Goal: Information Seeking & Learning: Find specific page/section

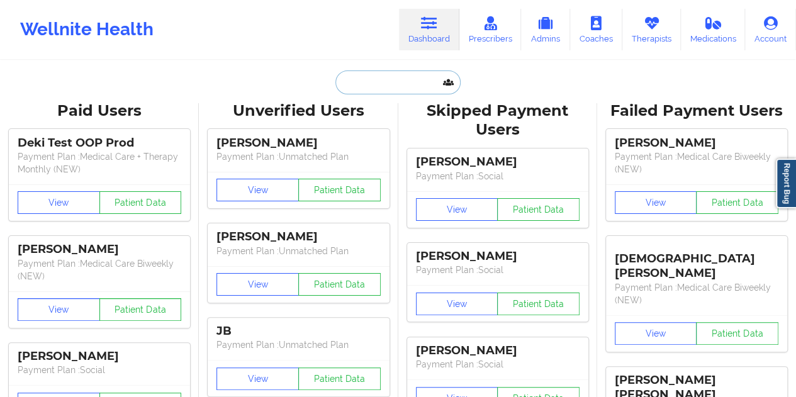
click at [378, 82] on input "text" at bounding box center [397, 82] width 125 height 24
paste input "[EMAIL_ADDRESS][DOMAIN_NAME]"
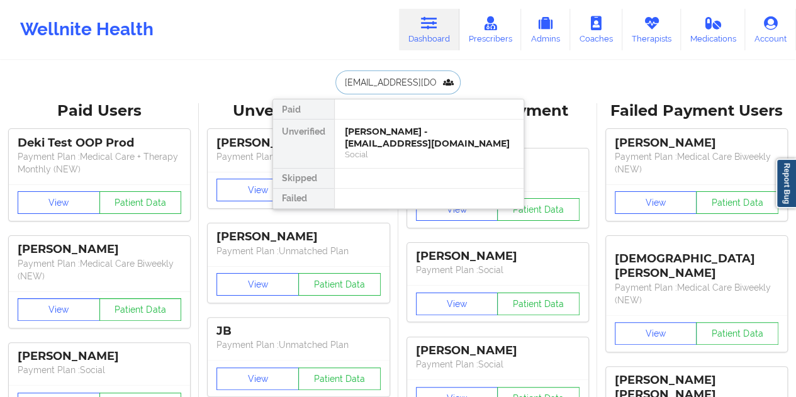
type input "[EMAIL_ADDRESS][DOMAIN_NAME]"
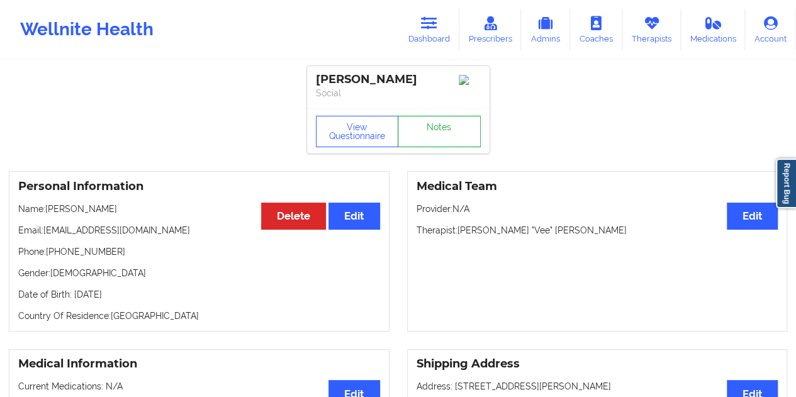
click at [436, 142] on link "Notes" at bounding box center [439, 131] width 83 height 31
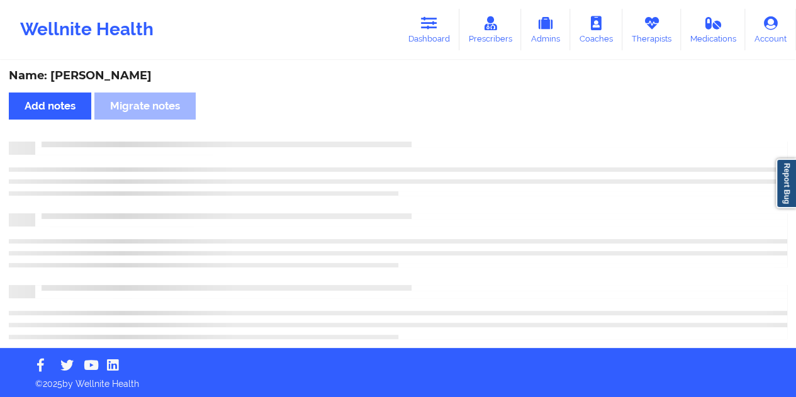
click at [117, 75] on div "Name: [PERSON_NAME]" at bounding box center [398, 76] width 779 height 14
copy div "[PERSON_NAME]"
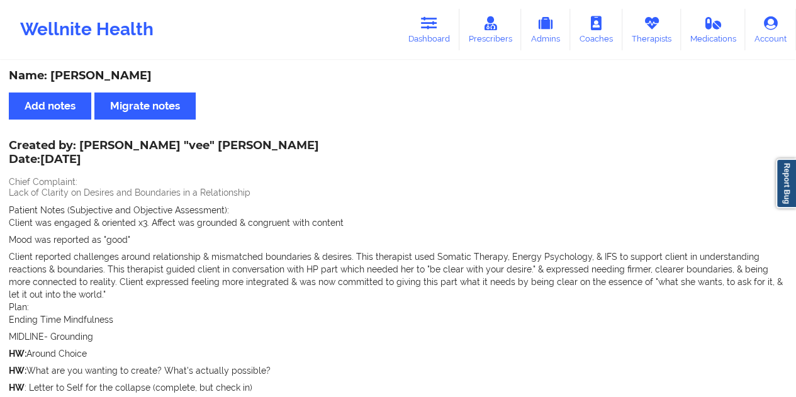
click at [380, 83] on div "Name: [PERSON_NAME]" at bounding box center [398, 76] width 779 height 14
click at [412, 50] on link "Dashboard" at bounding box center [429, 30] width 60 height 42
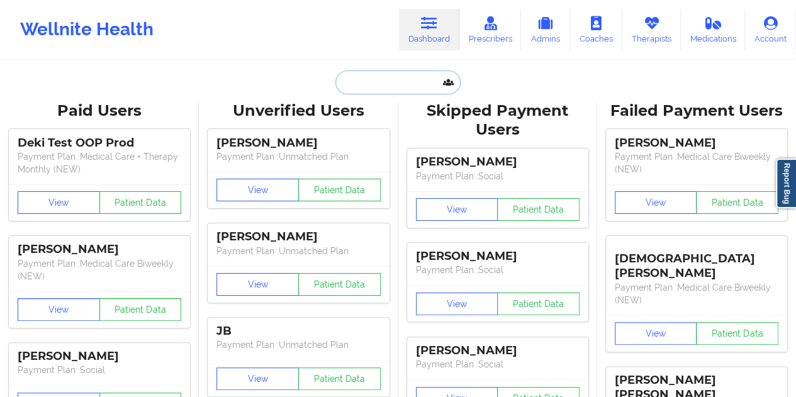
click at [376, 81] on input "text" at bounding box center [397, 82] width 125 height 24
paste input "[EMAIL_ADDRESS][DOMAIN_NAME]"
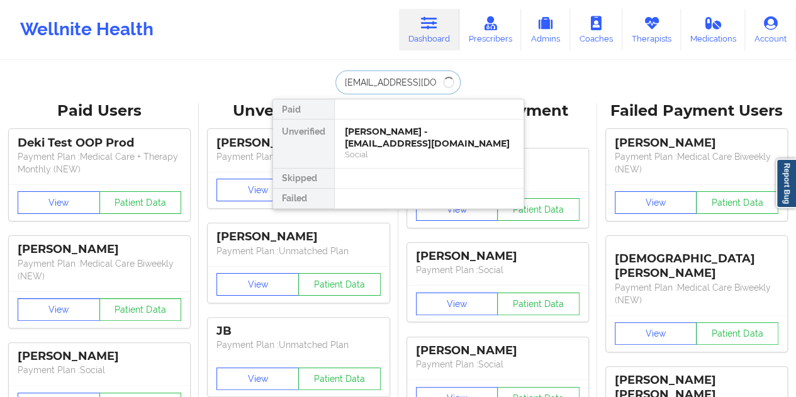
type input "[EMAIL_ADDRESS][DOMAIN_NAME]"
click at [390, 149] on div "Social" at bounding box center [429, 154] width 169 height 11
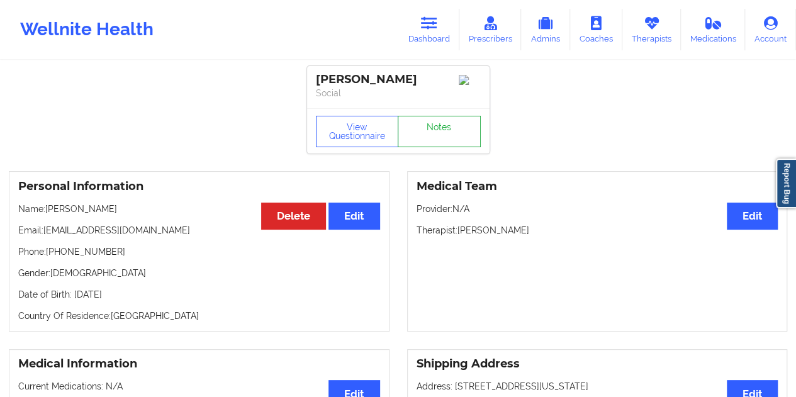
click at [439, 130] on link "Notes" at bounding box center [439, 131] width 83 height 31
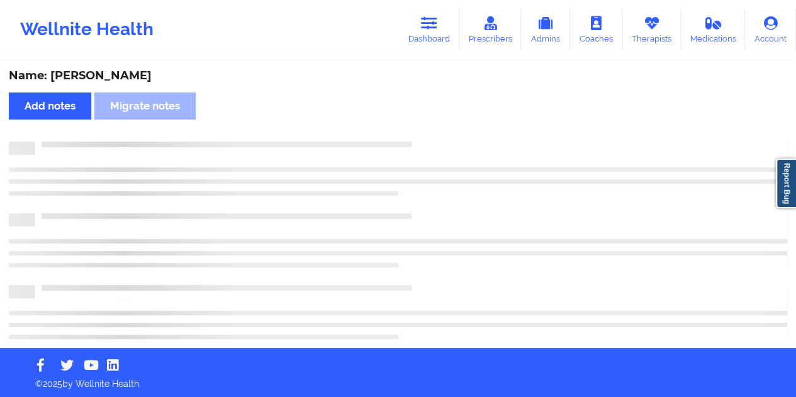
click at [117, 74] on div "Name: [PERSON_NAME]" at bounding box center [398, 76] width 779 height 14
copy div "mains"
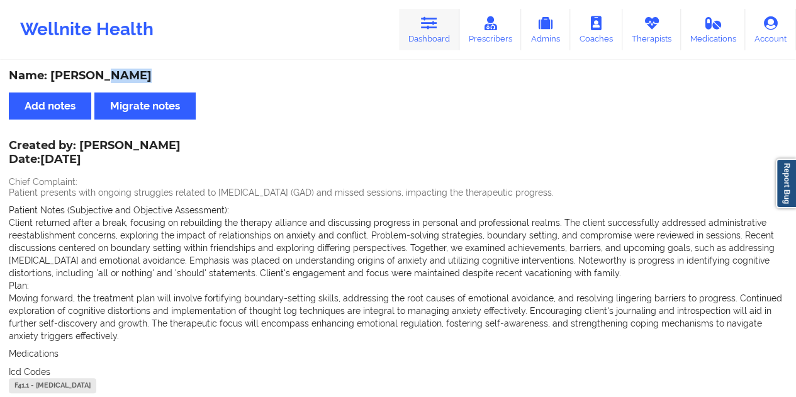
click at [449, 26] on link "Dashboard" at bounding box center [429, 30] width 60 height 42
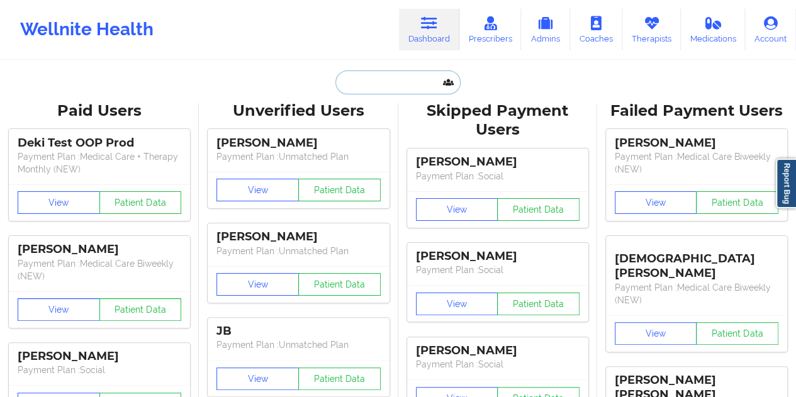
click at [373, 93] on input "text" at bounding box center [397, 82] width 125 height 24
paste input "[EMAIL_ADDRESS][DOMAIN_NAME]"
type input "[EMAIL_ADDRESS][DOMAIN_NAME]"
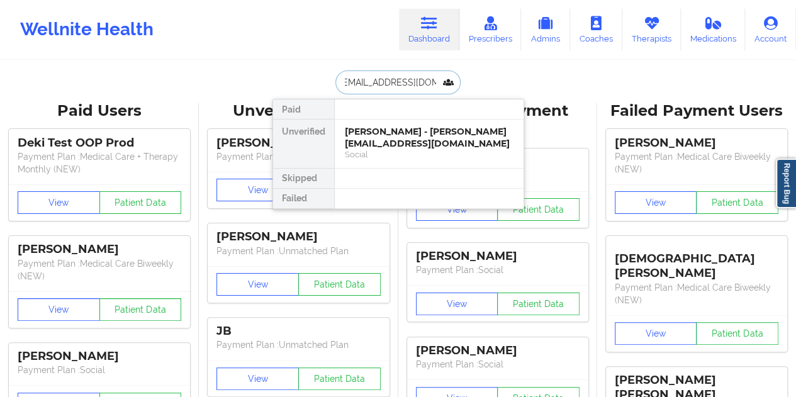
click at [384, 139] on div "[PERSON_NAME] - [PERSON_NAME][EMAIL_ADDRESS][DOMAIN_NAME]" at bounding box center [429, 137] width 169 height 23
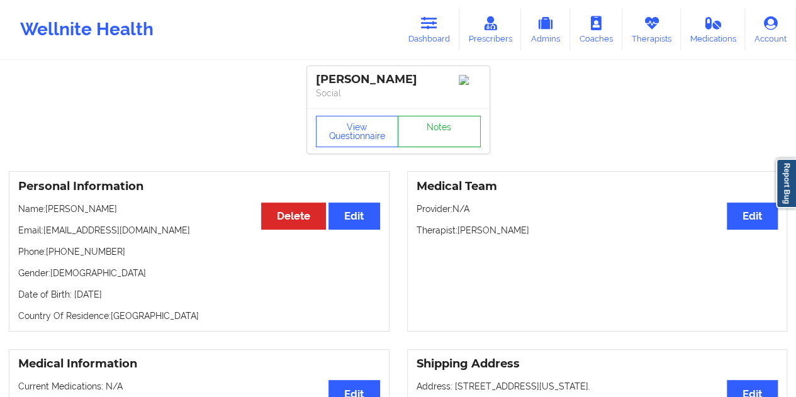
click at [438, 124] on link "Notes" at bounding box center [439, 131] width 83 height 31
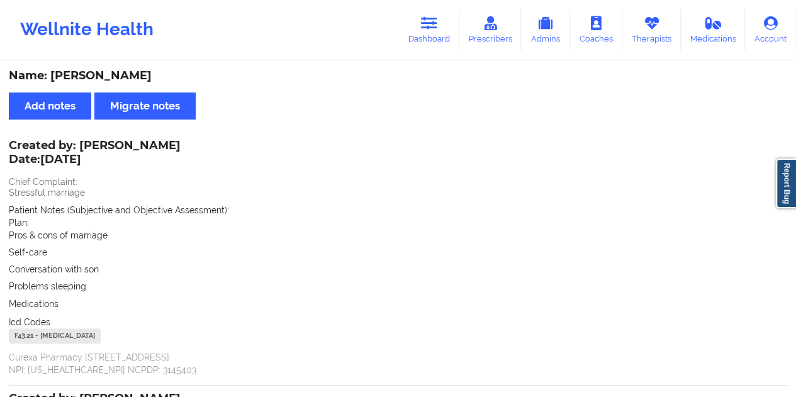
click at [144, 70] on div "Name: [PERSON_NAME]" at bounding box center [398, 76] width 779 height 14
copy div "[PERSON_NAME]"
drag, startPoint x: 79, startPoint y: 143, endPoint x: 159, endPoint y: 146, distance: 79.4
click at [159, 146] on div "Created by: [PERSON_NAME] Date: [DATE]" at bounding box center [95, 153] width 172 height 29
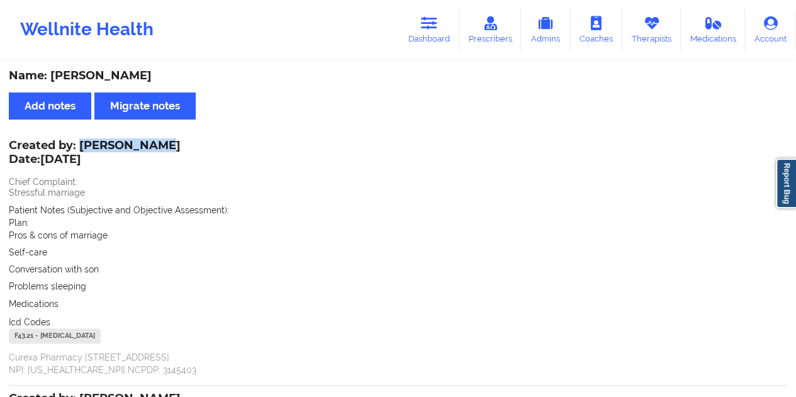
copy div "[PERSON_NAME]"
drag, startPoint x: 413, startPoint y: 37, endPoint x: 413, endPoint y: 59, distance: 22.0
click at [412, 37] on link "Dashboard" at bounding box center [429, 30] width 60 height 42
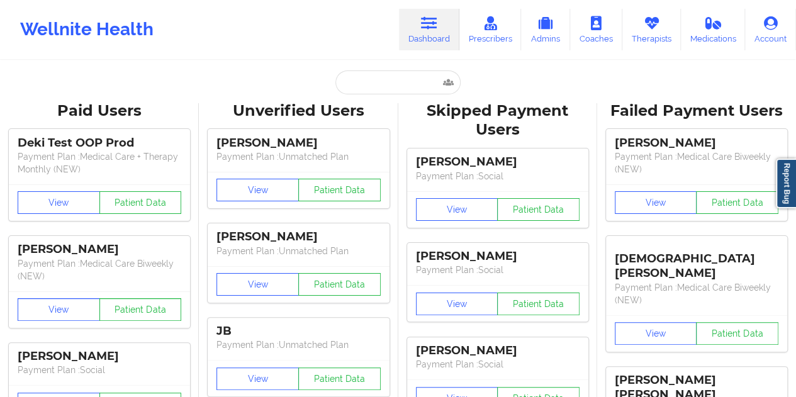
click at [395, 90] on input "text" at bounding box center [397, 82] width 125 height 24
paste input "[EMAIL_ADDRESS][DOMAIN_NAME]"
type input "[EMAIL_ADDRESS][DOMAIN_NAME]"
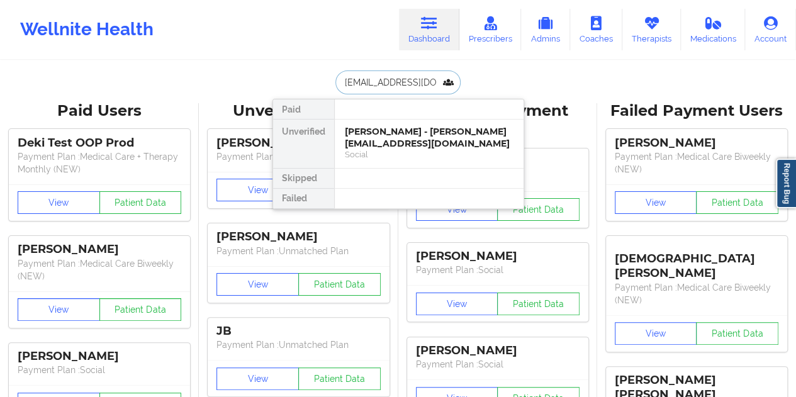
scroll to position [0, 6]
click at [393, 142] on div "[PERSON_NAME] - [EMAIL_ADDRESS][DOMAIN_NAME]" at bounding box center [429, 137] width 169 height 23
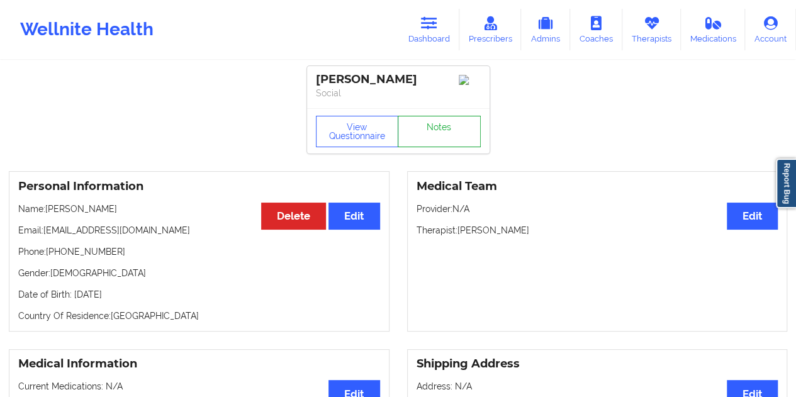
click at [434, 127] on link "Notes" at bounding box center [439, 131] width 83 height 31
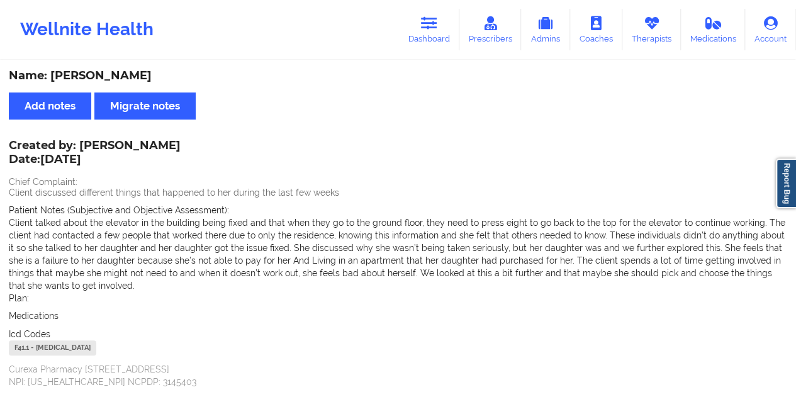
click at [111, 77] on div "Name: [PERSON_NAME]" at bounding box center [398, 76] width 779 height 14
copy div "[PERSON_NAME]"
drag, startPoint x: 431, startPoint y: 32, endPoint x: 428, endPoint y: 59, distance: 26.6
click at [431, 31] on link "Dashboard" at bounding box center [429, 30] width 60 height 42
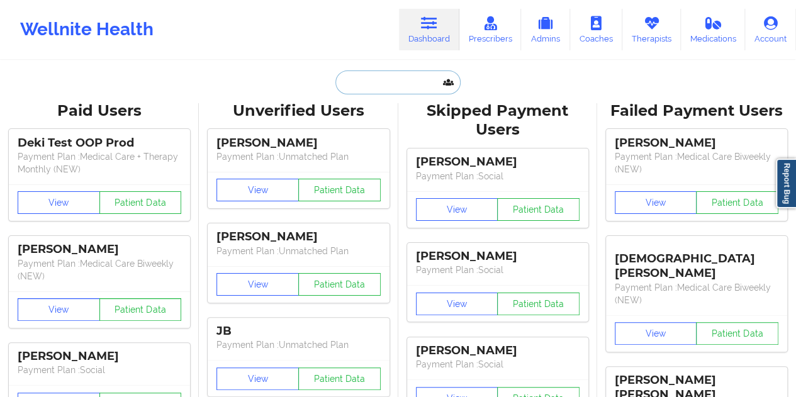
click at [355, 85] on input "text" at bounding box center [397, 82] width 125 height 24
paste input "[EMAIL_ADDRESS][DOMAIN_NAME]"
type input "[EMAIL_ADDRESS][DOMAIN_NAME]"
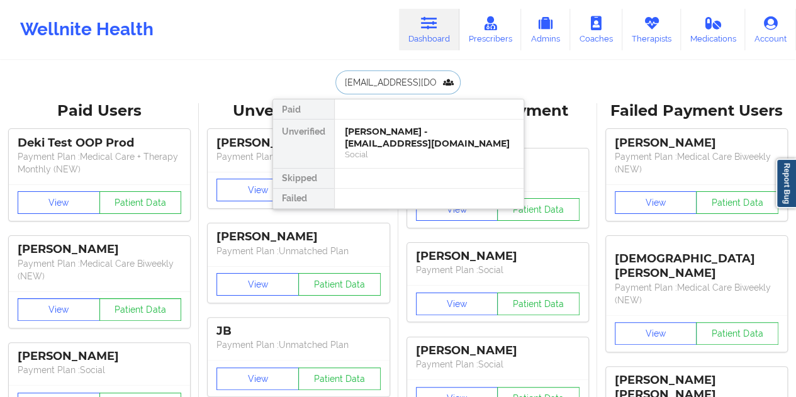
click at [417, 139] on div "[PERSON_NAME] - [EMAIL_ADDRESS][DOMAIN_NAME]" at bounding box center [429, 137] width 169 height 23
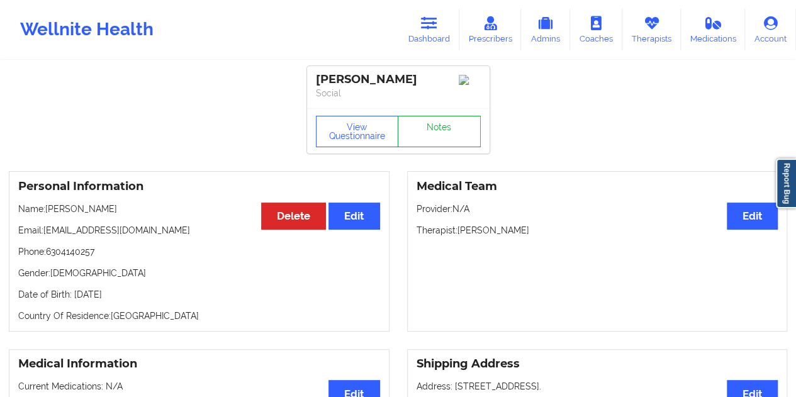
click at [441, 132] on link "Notes" at bounding box center [439, 131] width 83 height 31
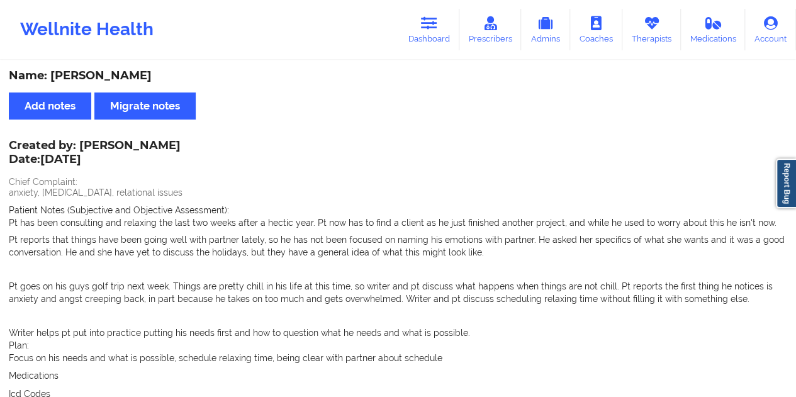
click at [127, 72] on div "Name: [PERSON_NAME]" at bounding box center [398, 76] width 779 height 14
copy div "[PERSON_NAME]"
click at [443, 31] on link "Dashboard" at bounding box center [429, 30] width 60 height 42
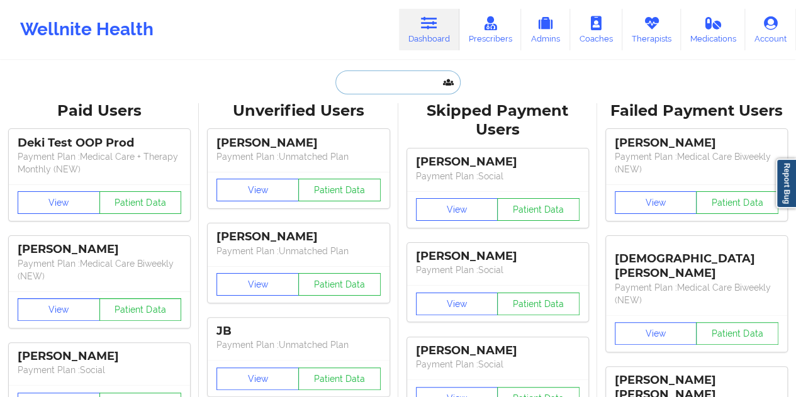
click at [400, 86] on input "text" at bounding box center [397, 82] width 125 height 24
paste input "[EMAIL_ADDRESS][DOMAIN_NAME]"
type input "[EMAIL_ADDRESS][DOMAIN_NAME]"
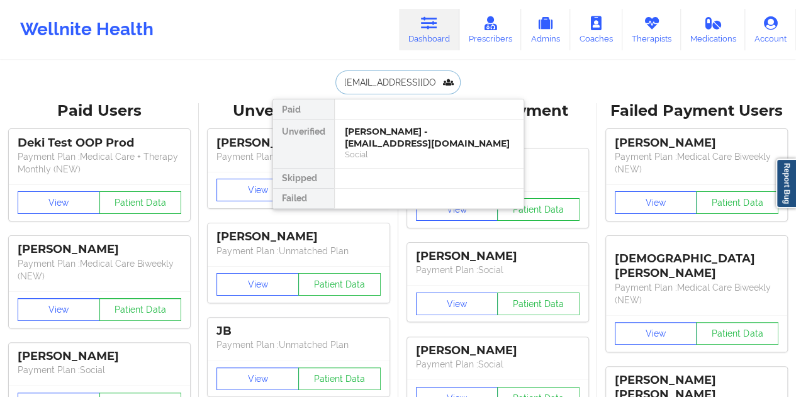
click at [418, 145] on div "[PERSON_NAME] - [EMAIL_ADDRESS][DOMAIN_NAME]" at bounding box center [429, 137] width 169 height 23
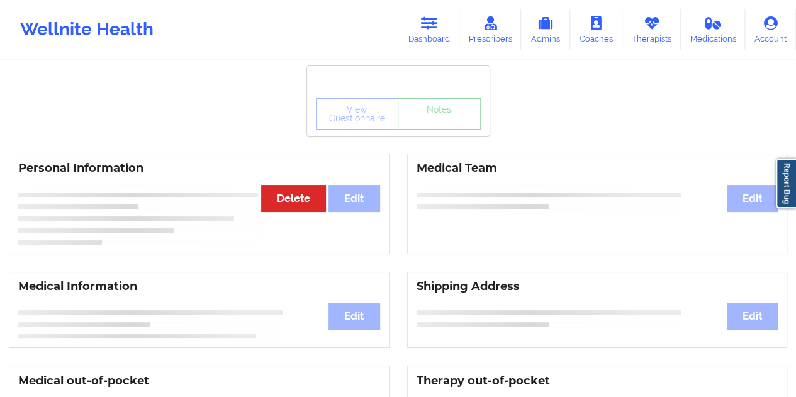
click at [435, 130] on link "Notes" at bounding box center [439, 113] width 83 height 31
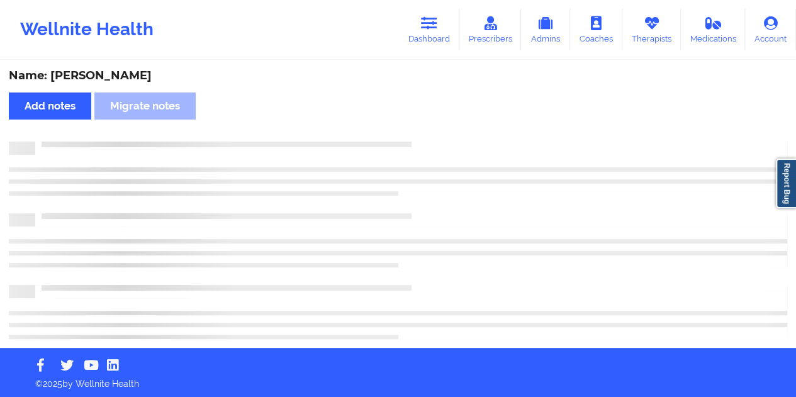
click at [183, 72] on div "Name: [PERSON_NAME]" at bounding box center [398, 76] width 779 height 14
copy div "[PERSON_NAME]"
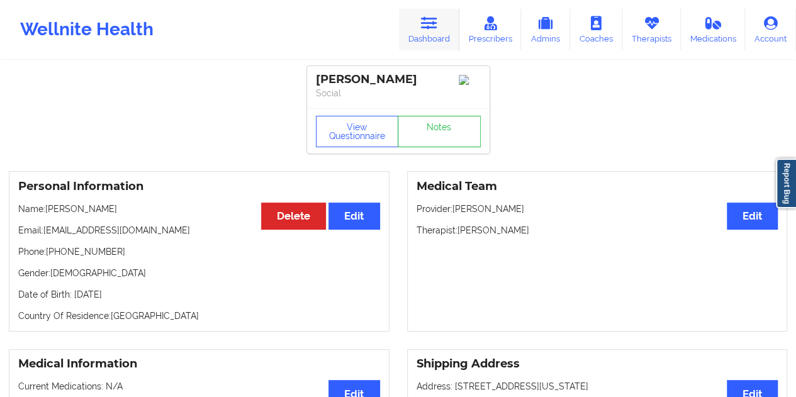
click at [417, 26] on link "Dashboard" at bounding box center [429, 30] width 60 height 42
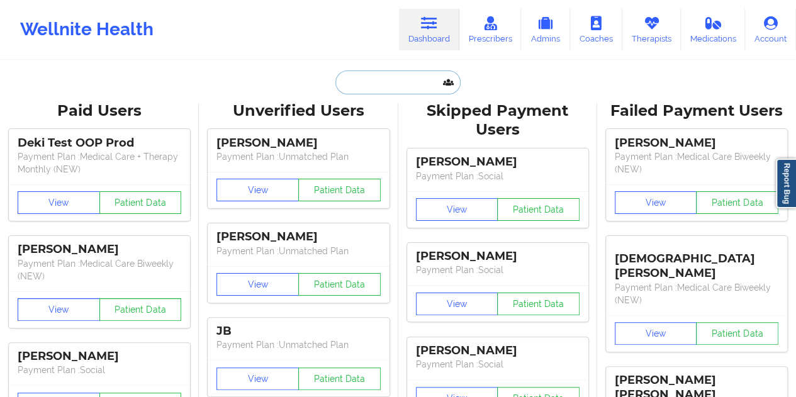
click at [375, 72] on input "text" at bounding box center [397, 82] width 125 height 24
paste input "[EMAIL_ADDRESS][DOMAIN_NAME]"
type input "[EMAIL_ADDRESS][DOMAIN_NAME]"
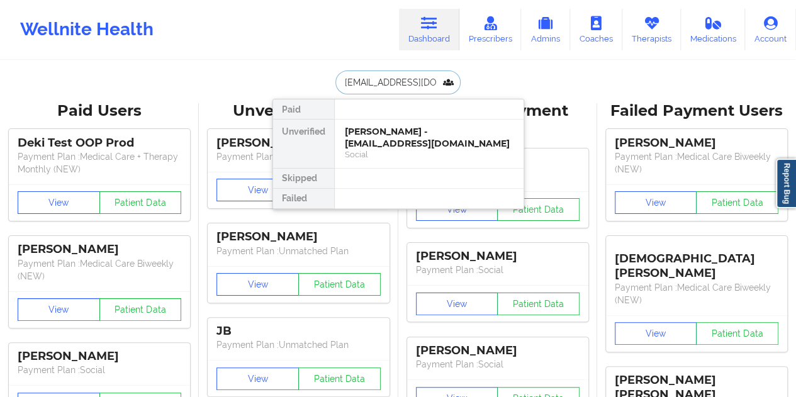
click at [384, 132] on div "[PERSON_NAME] - [EMAIL_ADDRESS][DOMAIN_NAME]" at bounding box center [429, 137] width 169 height 23
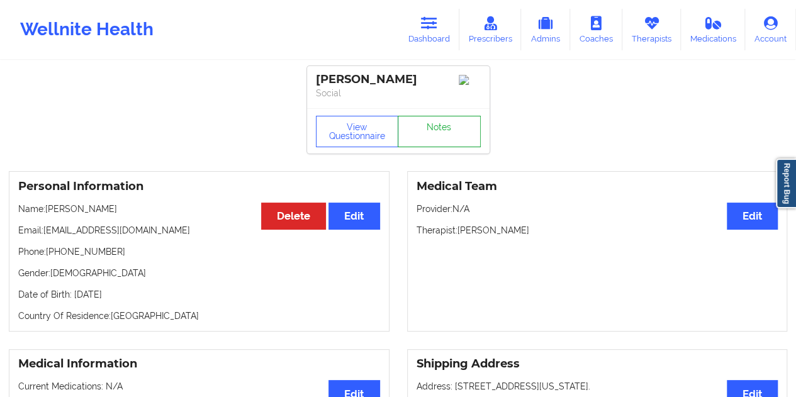
click at [441, 128] on link "Notes" at bounding box center [439, 131] width 83 height 31
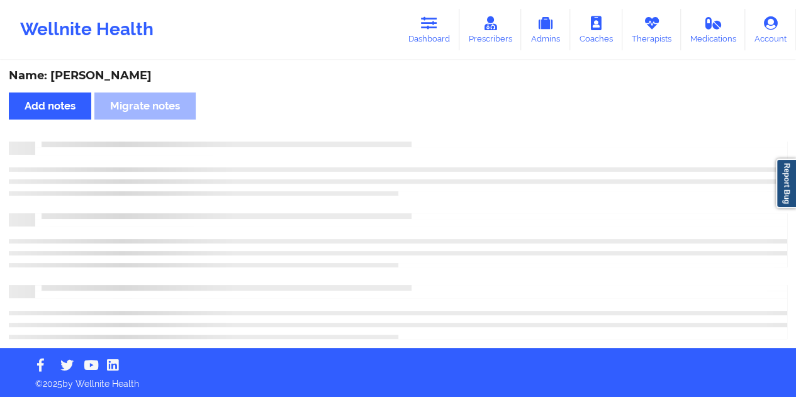
click at [112, 77] on div "Name: [PERSON_NAME]" at bounding box center [398, 76] width 779 height 14
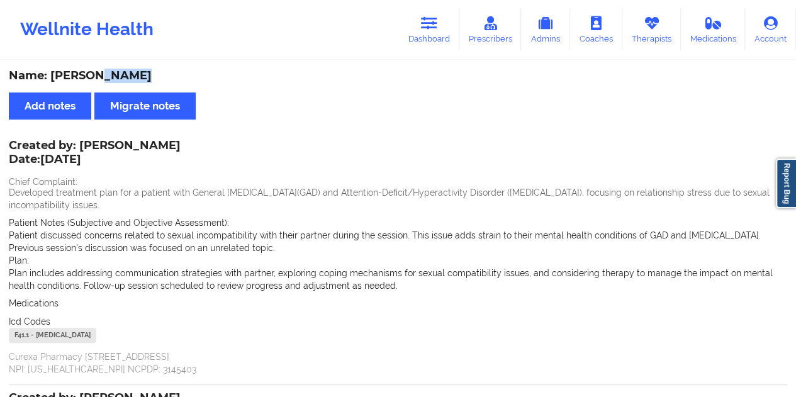
copy div "[PERSON_NAME]"
click at [436, 35] on link "Dashboard" at bounding box center [429, 30] width 60 height 42
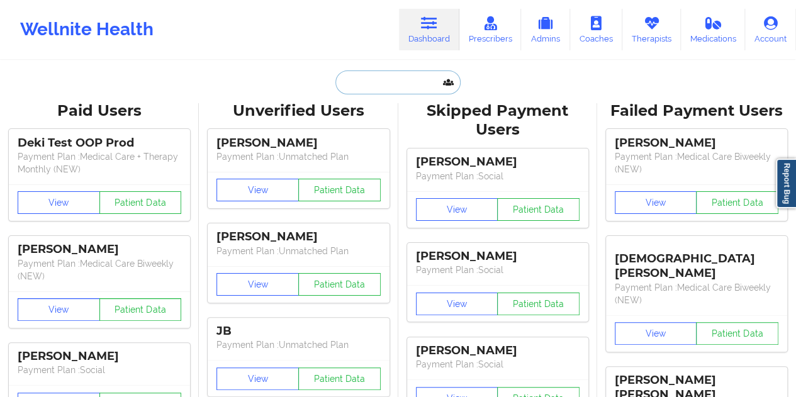
click at [370, 75] on input "text" at bounding box center [397, 82] width 125 height 24
paste input "[EMAIL_ADDRESS][DOMAIN_NAME]"
type input "[EMAIL_ADDRESS][DOMAIN_NAME]"
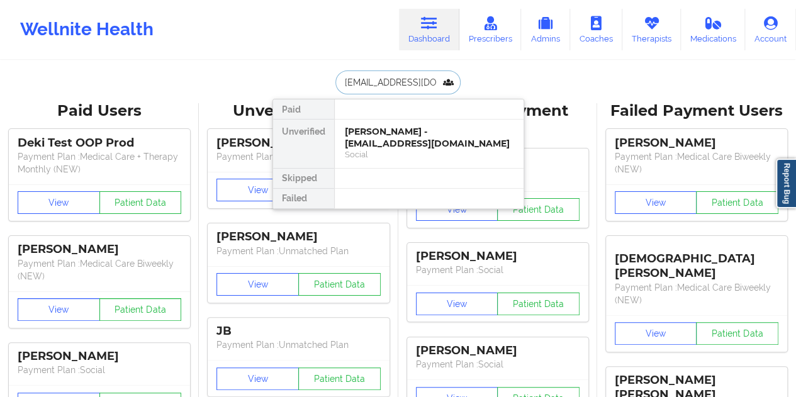
click at [380, 145] on div "[PERSON_NAME] - [EMAIL_ADDRESS][DOMAIN_NAME]" at bounding box center [429, 137] width 169 height 23
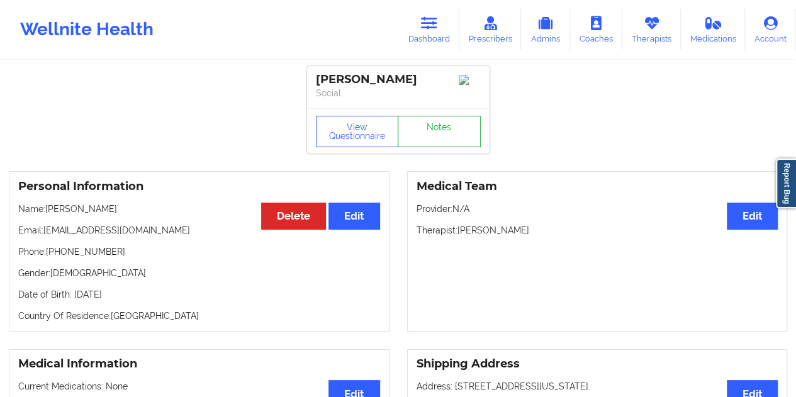
click at [423, 130] on link "Notes" at bounding box center [439, 131] width 83 height 31
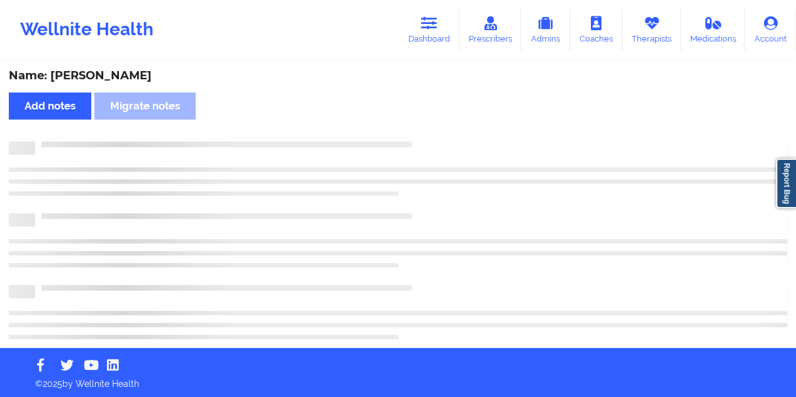
click at [131, 75] on div "Name: [PERSON_NAME]" at bounding box center [398, 76] width 779 height 14
copy div "[PERSON_NAME]"
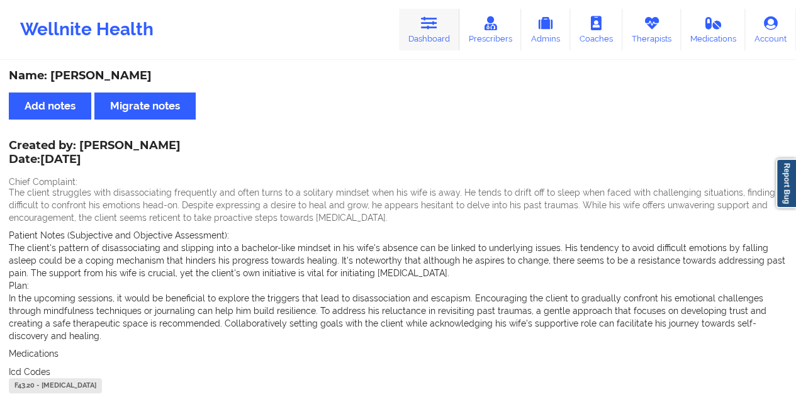
drag, startPoint x: 432, startPoint y: 22, endPoint x: 429, endPoint y: 37, distance: 14.7
click at [432, 22] on icon at bounding box center [429, 23] width 16 height 14
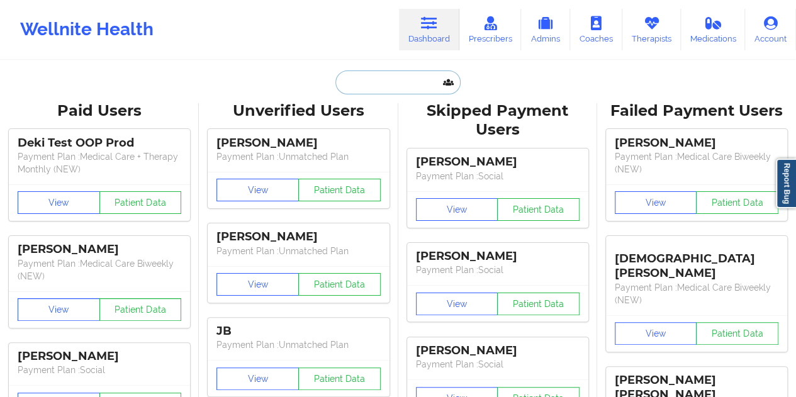
click at [397, 90] on input "text" at bounding box center [397, 82] width 125 height 24
paste input "[PERSON_NAME][EMAIL_ADDRESS][DOMAIN_NAME]"
type input "[PERSON_NAME][EMAIL_ADDRESS][DOMAIN_NAME]"
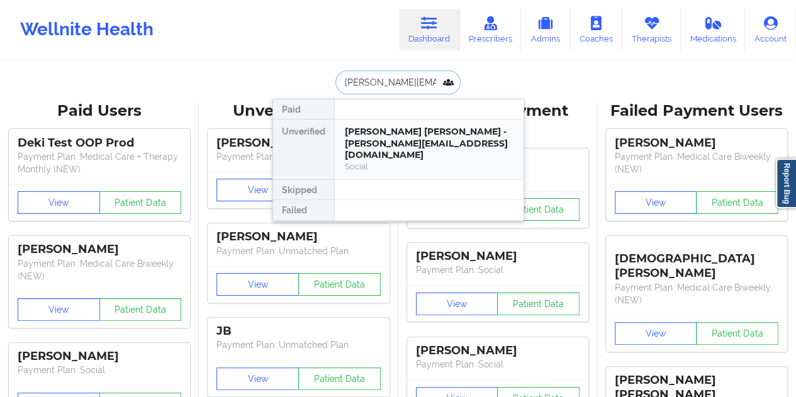
click at [391, 148] on div "[PERSON_NAME] [PERSON_NAME] - [PERSON_NAME][EMAIL_ADDRESS][DOMAIN_NAME]" at bounding box center [429, 143] width 169 height 35
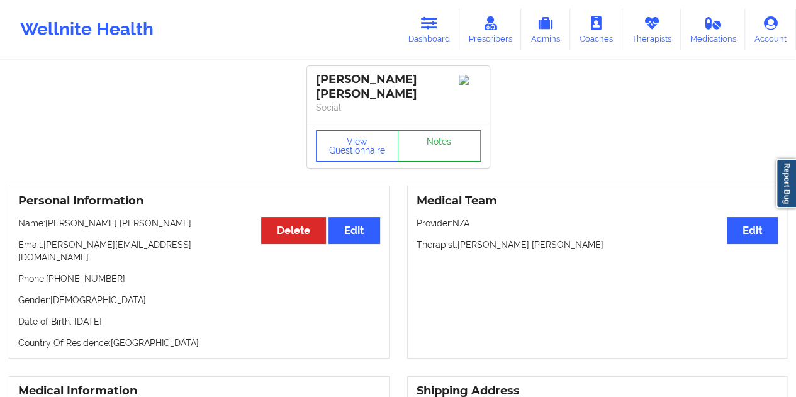
click at [431, 130] on link "Notes" at bounding box center [439, 145] width 83 height 31
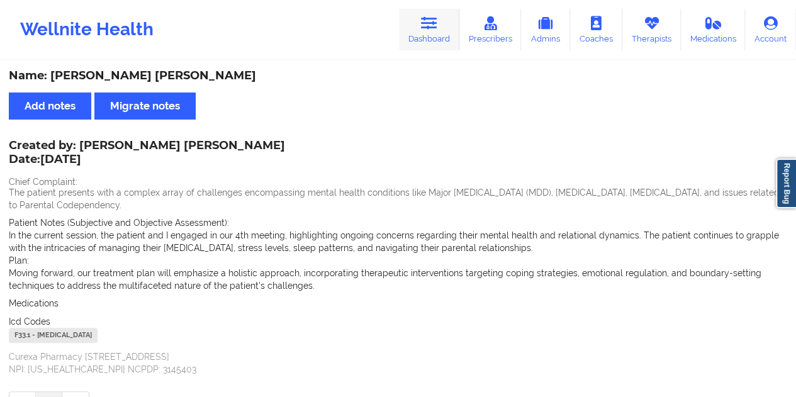
click at [434, 26] on icon at bounding box center [429, 23] width 16 height 14
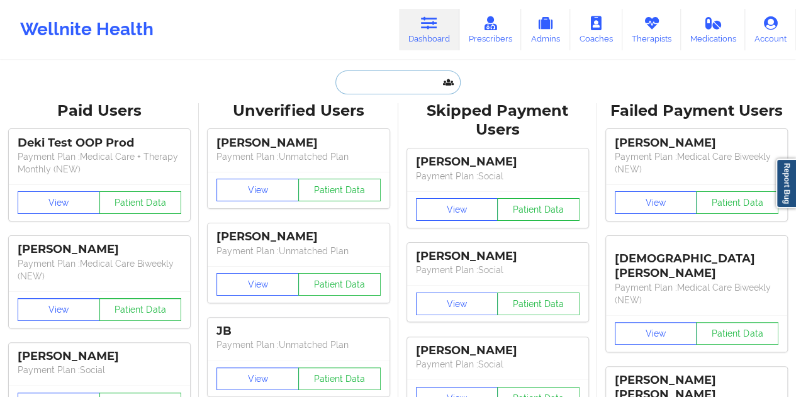
click at [371, 77] on input "text" at bounding box center [397, 82] width 125 height 24
paste input "[EMAIL_ADDRESS][DOMAIN_NAME]"
type input "[EMAIL_ADDRESS][DOMAIN_NAME]"
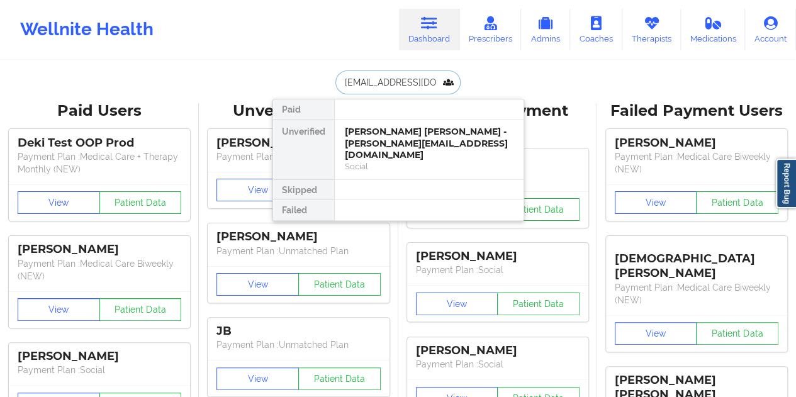
scroll to position [0, 18]
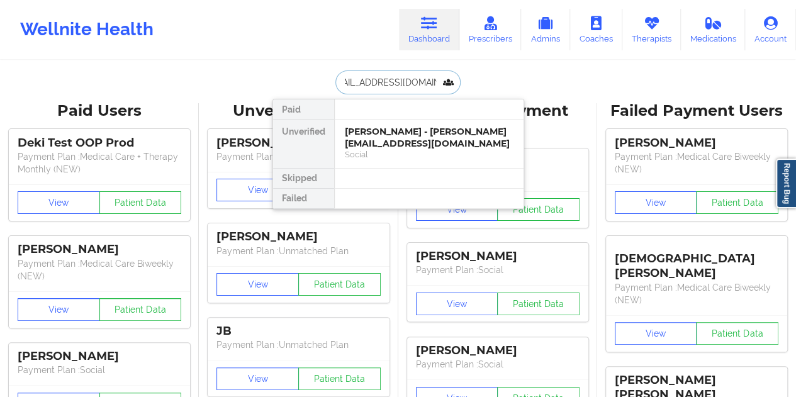
click at [397, 146] on div "[PERSON_NAME] - [PERSON_NAME][EMAIL_ADDRESS][DOMAIN_NAME]" at bounding box center [429, 137] width 169 height 23
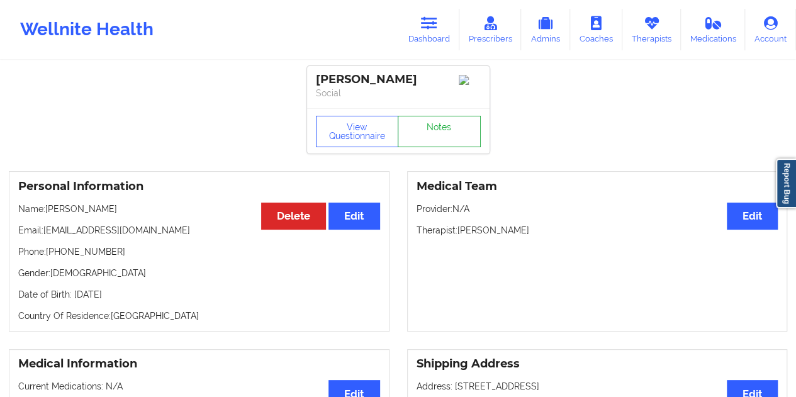
click at [422, 139] on link "Notes" at bounding box center [439, 131] width 83 height 31
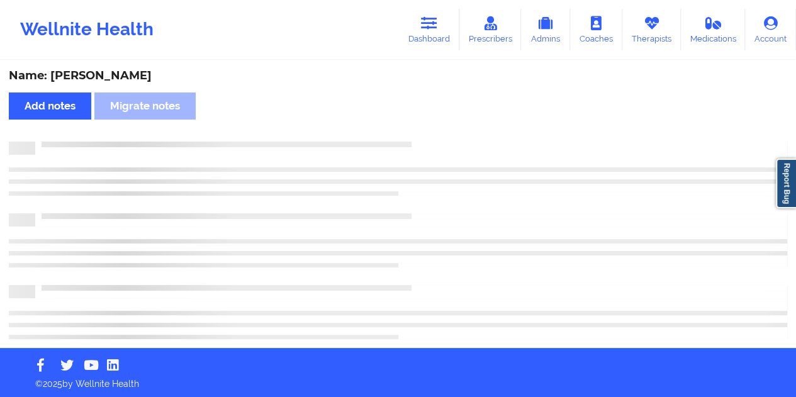
click at [133, 80] on div "Name: [PERSON_NAME]" at bounding box center [398, 76] width 779 height 14
copy div "[PERSON_NAME]"
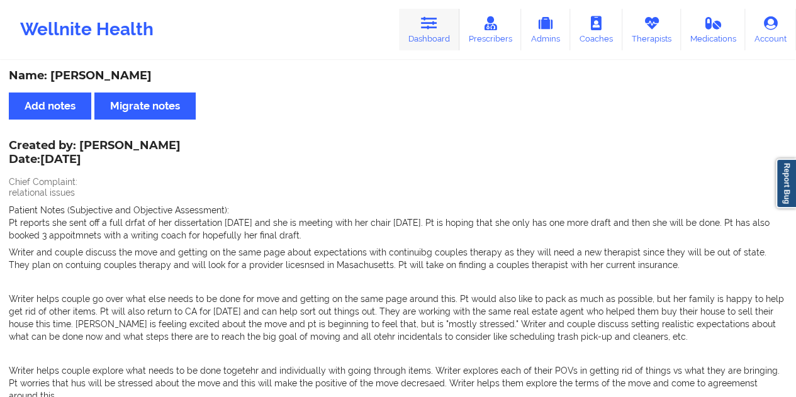
click at [420, 22] on link "Dashboard" at bounding box center [429, 30] width 60 height 42
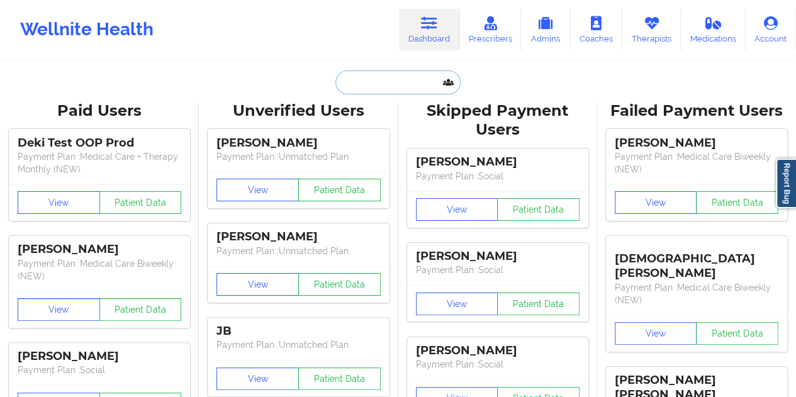
click at [413, 89] on input "text" at bounding box center [397, 82] width 125 height 24
paste input "[EMAIL_ADDRESS][DOMAIN_NAME]"
type input "[EMAIL_ADDRESS][DOMAIN_NAME]"
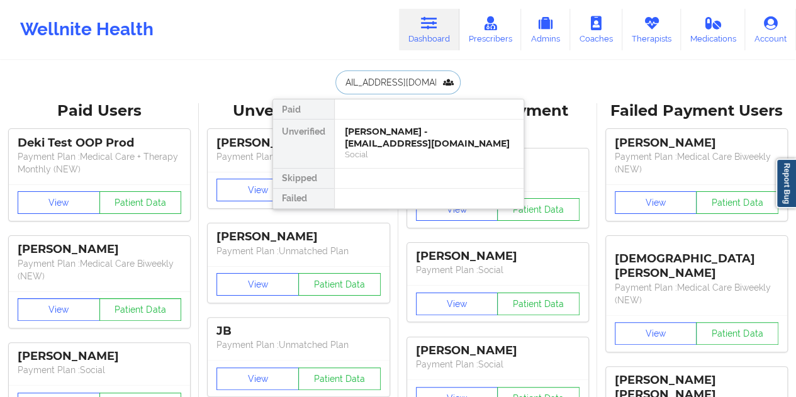
click at [415, 140] on div "[PERSON_NAME] - [EMAIL_ADDRESS][DOMAIN_NAME]" at bounding box center [429, 137] width 169 height 23
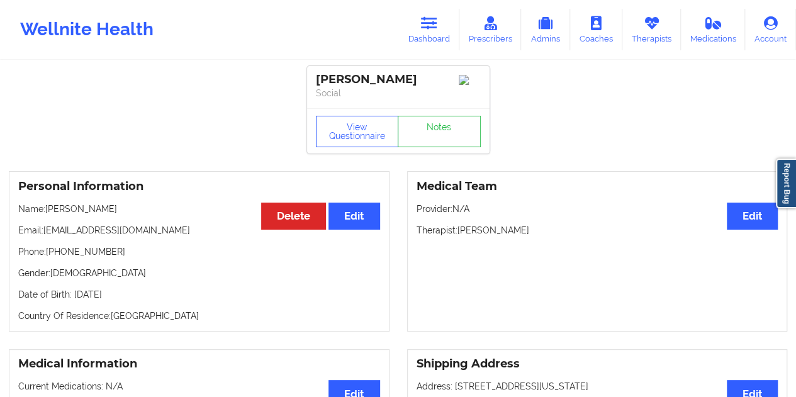
click at [89, 256] on p "Phone: [PHONE_NUMBER]" at bounding box center [199, 251] width 362 height 13
click at [447, 139] on link "Notes" at bounding box center [439, 131] width 83 height 31
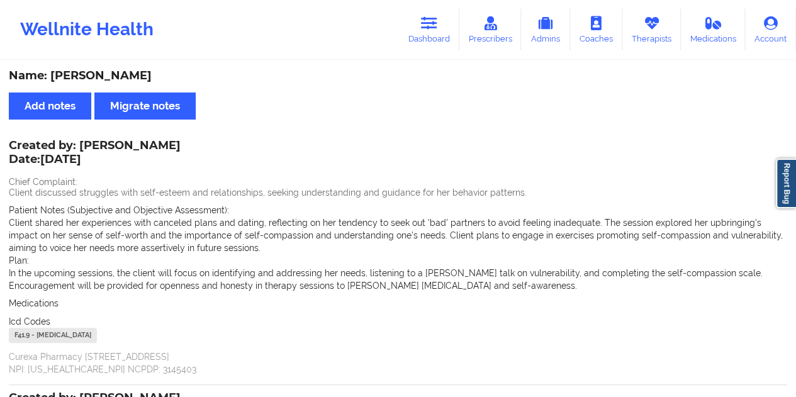
drag, startPoint x: 79, startPoint y: 143, endPoint x: 190, endPoint y: 147, distance: 111.5
click at [181, 147] on div "Created by: [PERSON_NAME] Date: [DATE]" at bounding box center [95, 153] width 172 height 29
click at [432, 37] on link "Dashboard" at bounding box center [429, 30] width 60 height 42
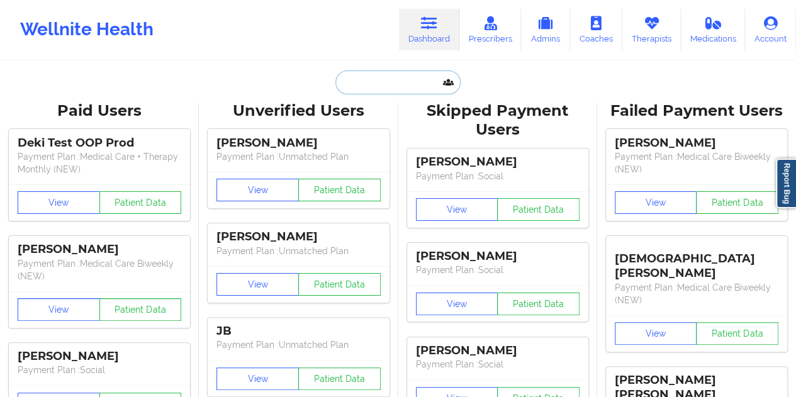
click at [377, 88] on input "text" at bounding box center [397, 82] width 125 height 24
paste input "[EMAIL_ADDRESS][DOMAIN_NAME]"
type input "[EMAIL_ADDRESS][DOMAIN_NAME]"
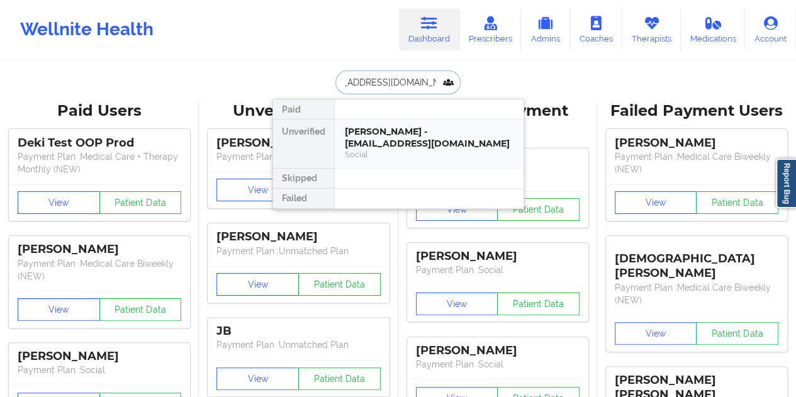
click at [399, 137] on div "[PERSON_NAME] - [EMAIL_ADDRESS][DOMAIN_NAME]" at bounding box center [429, 137] width 169 height 23
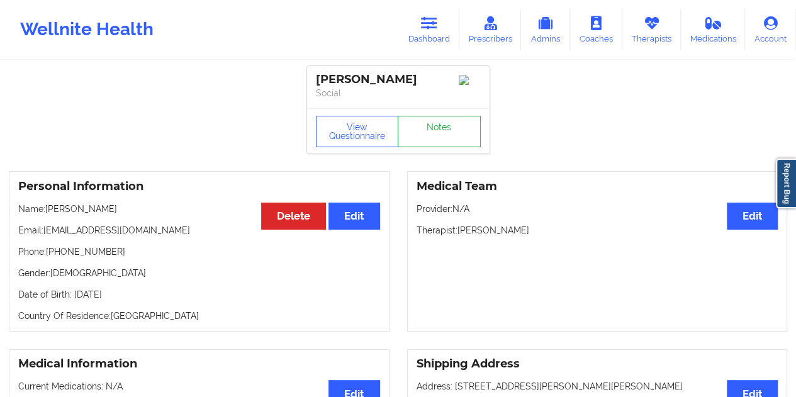
click at [439, 134] on link "Notes" at bounding box center [439, 131] width 83 height 31
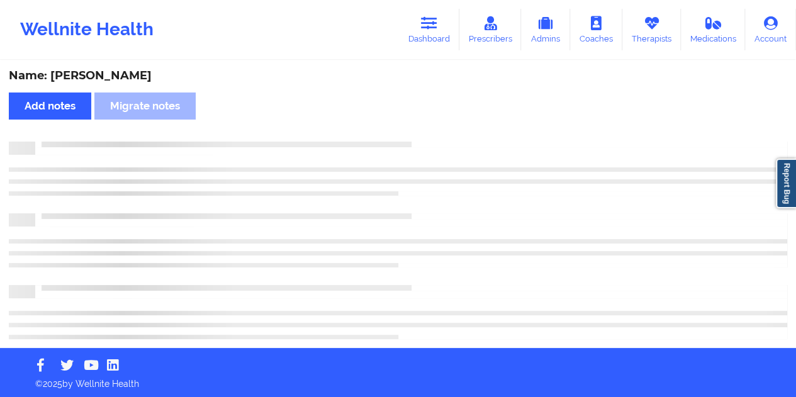
click at [147, 76] on div "Name: [PERSON_NAME]" at bounding box center [398, 76] width 779 height 14
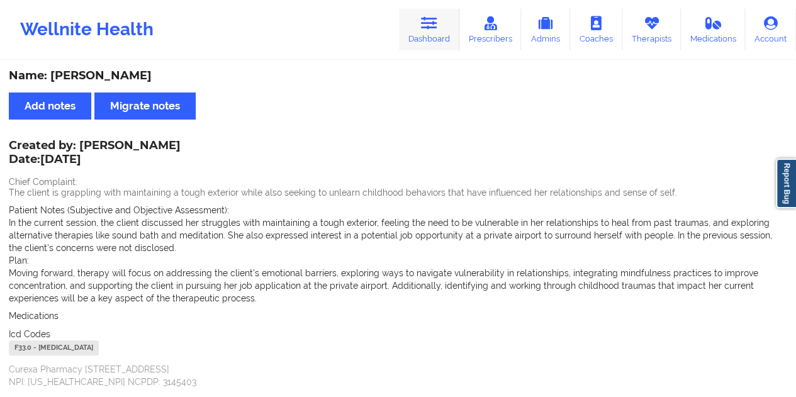
drag, startPoint x: 425, startPoint y: 26, endPoint x: 411, endPoint y: 50, distance: 28.0
click at [425, 26] on icon at bounding box center [429, 23] width 16 height 14
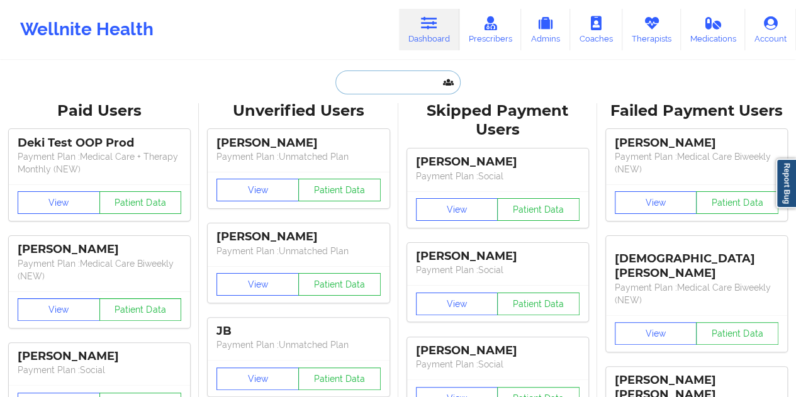
click at [380, 86] on input "text" at bounding box center [397, 82] width 125 height 24
paste input "[EMAIL_ADDRESS][DOMAIN_NAME]"
type input "[EMAIL_ADDRESS][DOMAIN_NAME]"
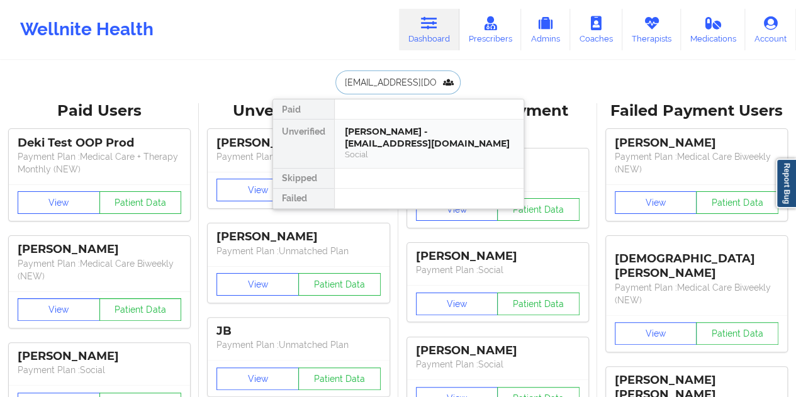
click at [426, 133] on div "[PERSON_NAME] - [EMAIL_ADDRESS][DOMAIN_NAME]" at bounding box center [429, 137] width 169 height 23
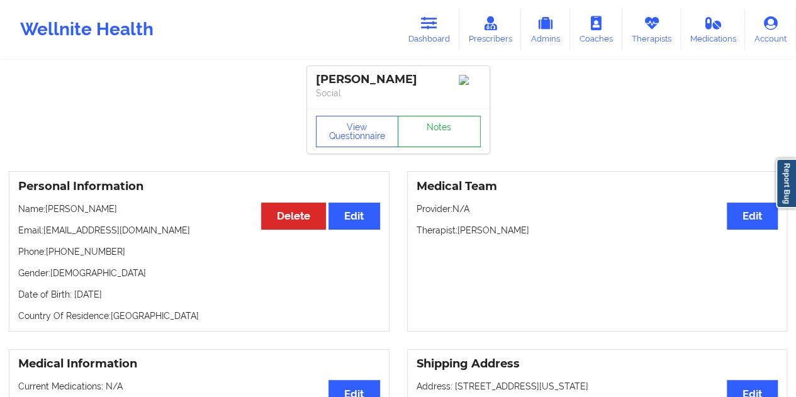
click at [426, 133] on link "Notes" at bounding box center [439, 131] width 83 height 31
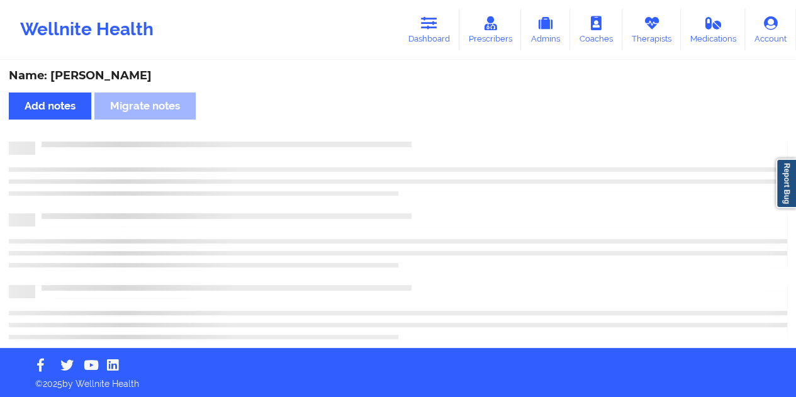
click at [98, 76] on div "Name: [PERSON_NAME]" at bounding box center [398, 76] width 779 height 14
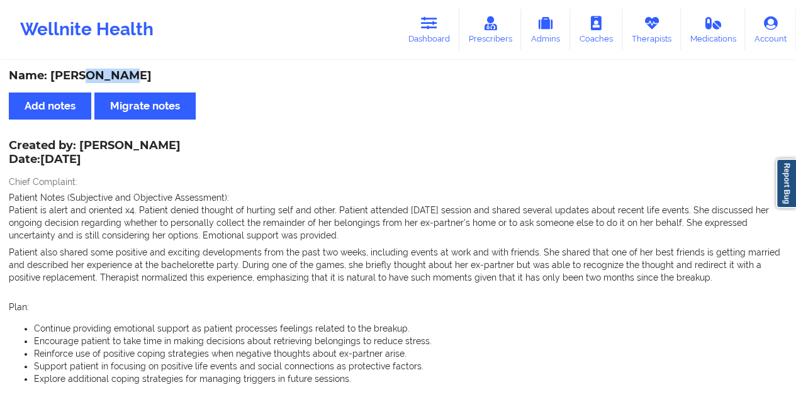
drag, startPoint x: 80, startPoint y: 144, endPoint x: 169, endPoint y: 145, distance: 89.4
click at [169, 145] on div "Created by: [PERSON_NAME] Date: [DATE]" at bounding box center [95, 153] width 172 height 29
click at [108, 72] on div "Name: [PERSON_NAME]" at bounding box center [398, 76] width 779 height 14
click at [436, 37] on link "Dashboard" at bounding box center [429, 30] width 60 height 42
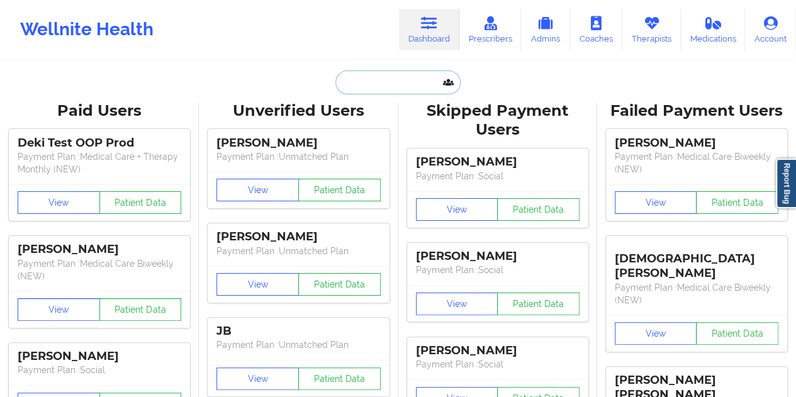
click at [399, 86] on input "text" at bounding box center [397, 82] width 125 height 24
paste input "[EMAIL_ADDRESS][DOMAIN_NAME]"
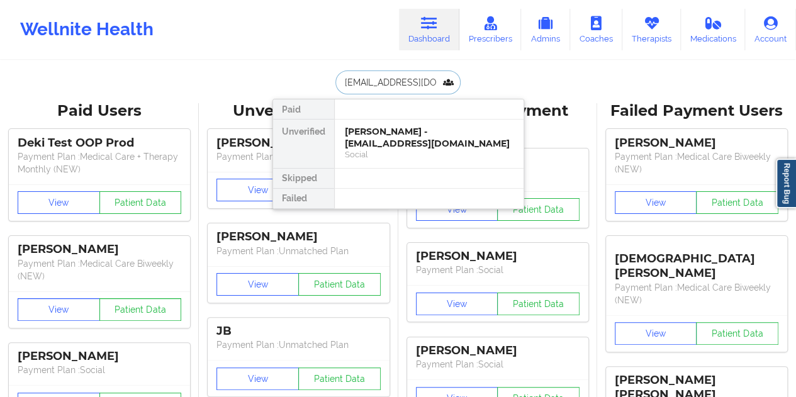
type input "[EMAIL_ADDRESS][DOMAIN_NAME]"
click at [404, 140] on div "[PERSON_NAME] - [EMAIL_ADDRESS][DOMAIN_NAME]" at bounding box center [429, 137] width 169 height 23
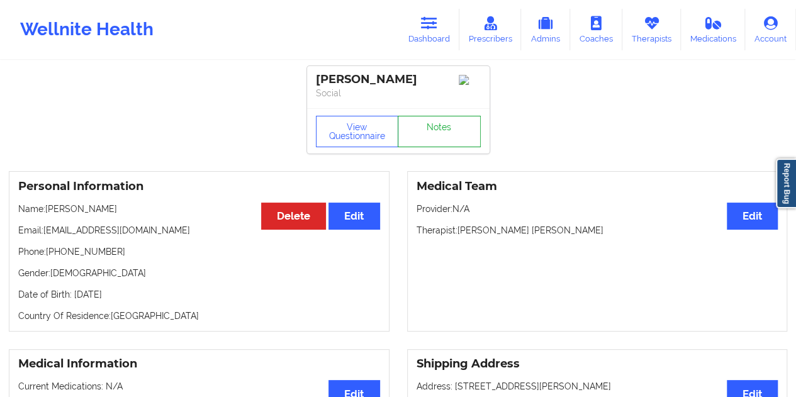
click at [422, 143] on link "Notes" at bounding box center [439, 131] width 83 height 31
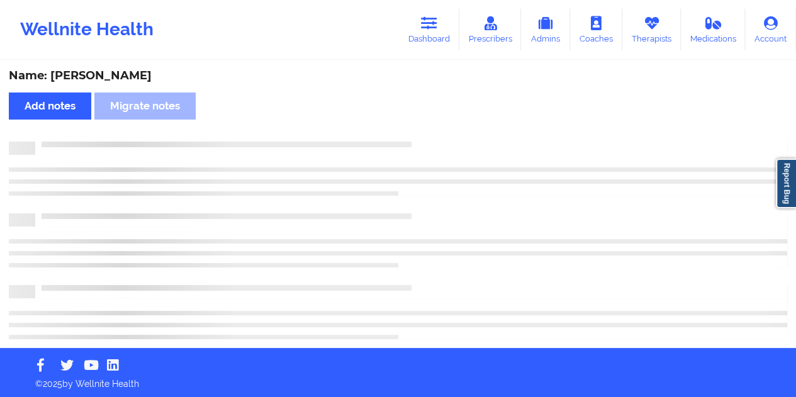
click at [96, 71] on div "Name: [PERSON_NAME]" at bounding box center [398, 76] width 779 height 14
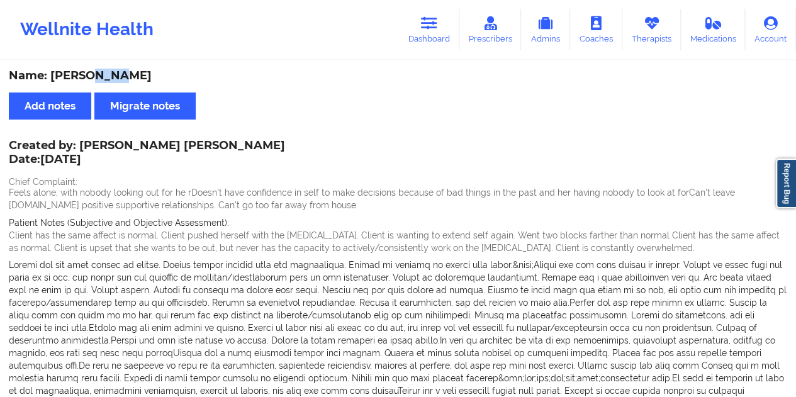
click at [390, 79] on div "Name: [PERSON_NAME]" at bounding box center [398, 76] width 779 height 14
click at [444, 34] on link "Dashboard" at bounding box center [429, 30] width 60 height 42
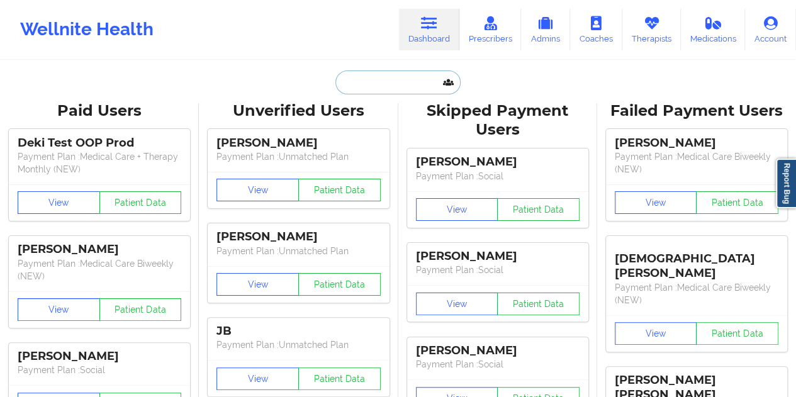
click at [397, 84] on input "text" at bounding box center [397, 82] width 125 height 24
paste input "[EMAIL_ADDRESS][DOMAIN_NAME]"
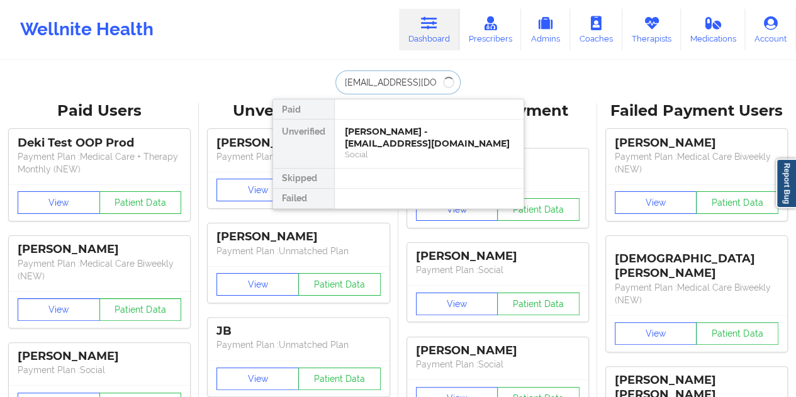
type input "[EMAIL_ADDRESS][DOMAIN_NAME]"
click at [414, 132] on div "[PERSON_NAME] - [EMAIL_ADDRESS][DOMAIN_NAME]" at bounding box center [429, 137] width 169 height 23
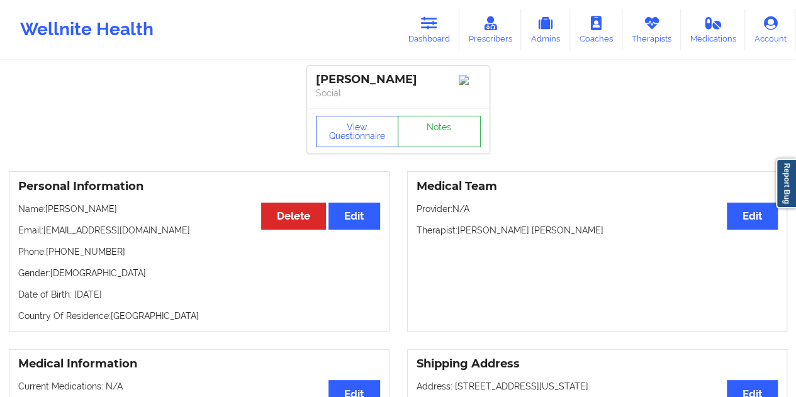
click at [439, 125] on link "Notes" at bounding box center [439, 131] width 83 height 31
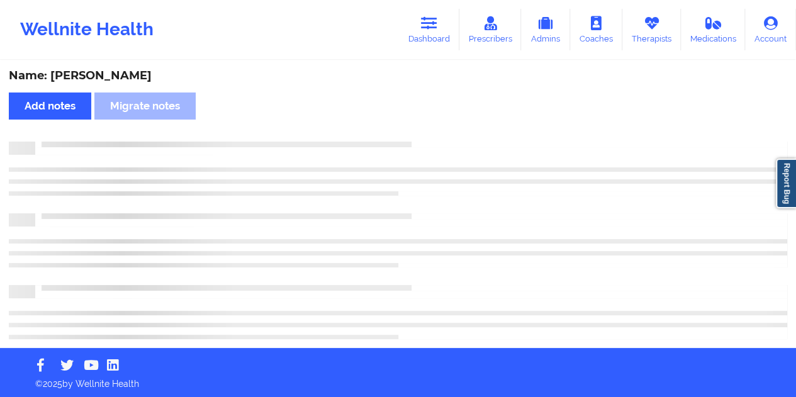
click at [129, 75] on div "Name: [PERSON_NAME]" at bounding box center [398, 76] width 779 height 14
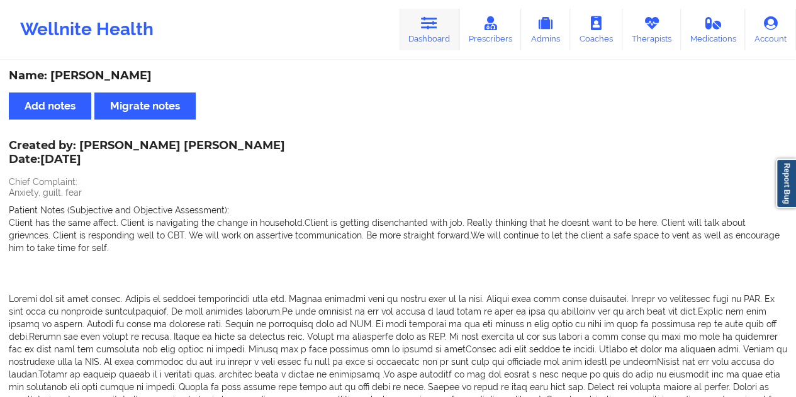
click at [423, 32] on link "Dashboard" at bounding box center [429, 30] width 60 height 42
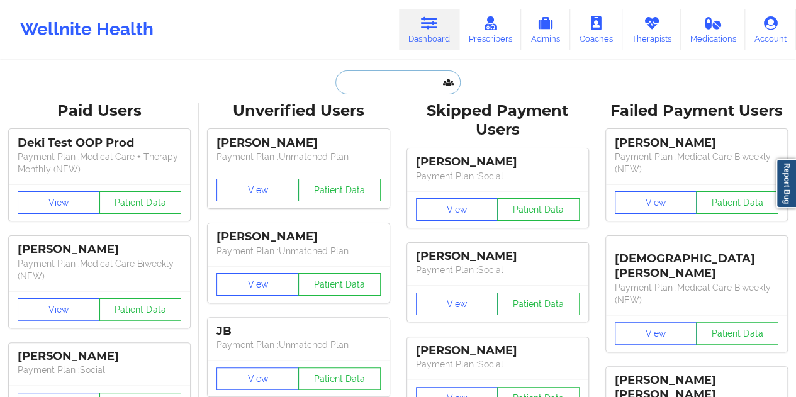
click at [390, 82] on input "text" at bounding box center [397, 82] width 125 height 24
paste input "[EMAIL_ADDRESS][DOMAIN_NAME]"
type input "[EMAIL_ADDRESS][DOMAIN_NAME]"
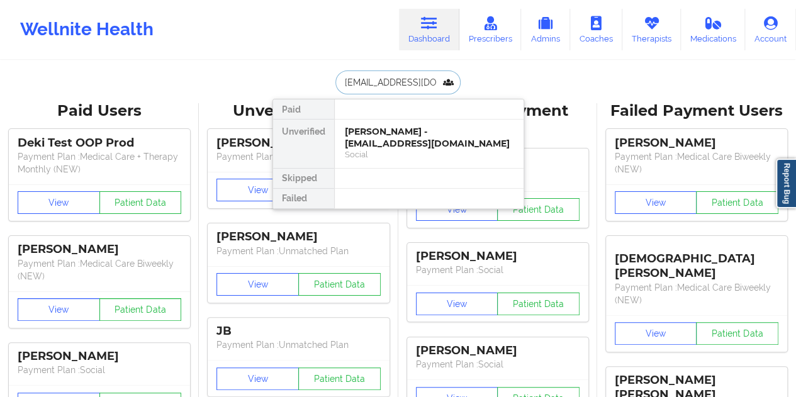
scroll to position [0, 21]
click at [385, 135] on div "[PERSON_NAME] - [EMAIL_ADDRESS][DOMAIN_NAME]" at bounding box center [429, 137] width 169 height 23
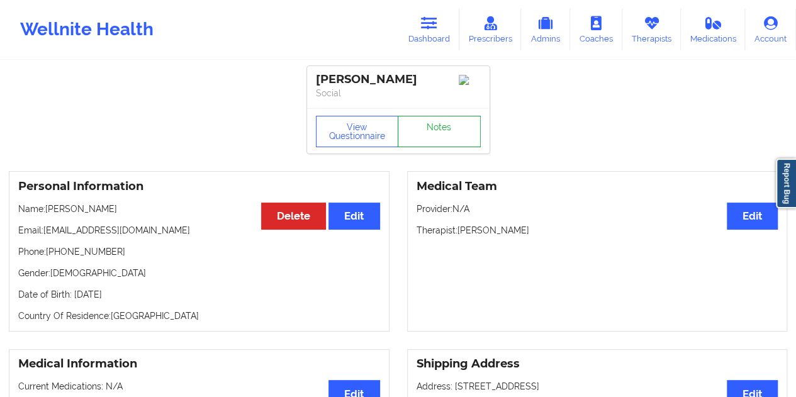
click at [439, 135] on link "Notes" at bounding box center [439, 131] width 83 height 31
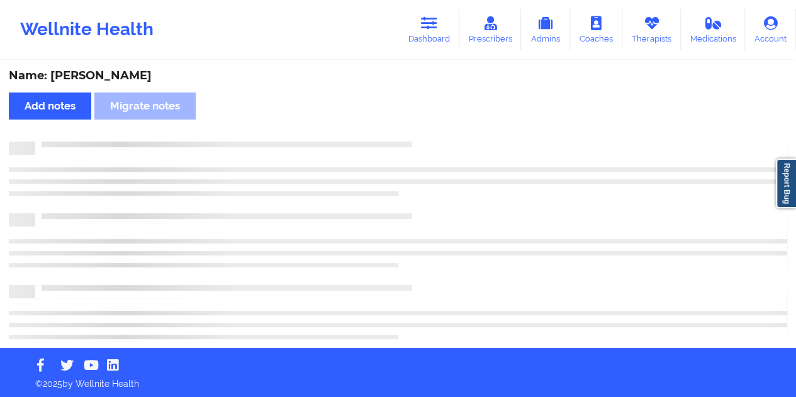
click at [137, 76] on div "Name: [PERSON_NAME]" at bounding box center [398, 76] width 779 height 14
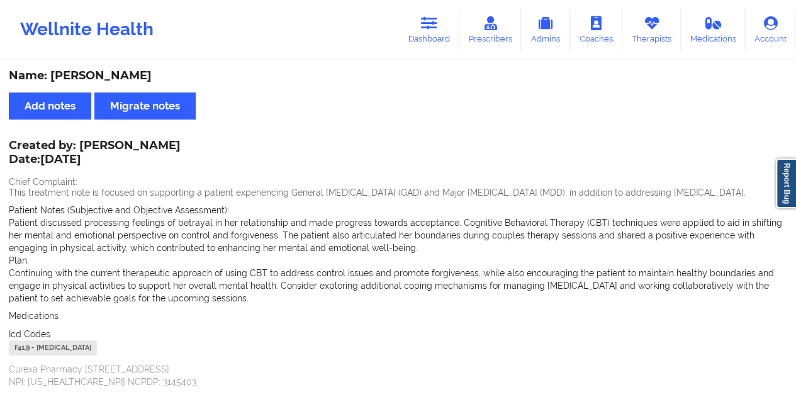
click at [137, 76] on div "Name: [PERSON_NAME]" at bounding box center [398, 76] width 779 height 14
drag, startPoint x: 434, startPoint y: 32, endPoint x: 431, endPoint y: 40, distance: 8.8
click at [434, 32] on link "Dashboard" at bounding box center [429, 30] width 60 height 42
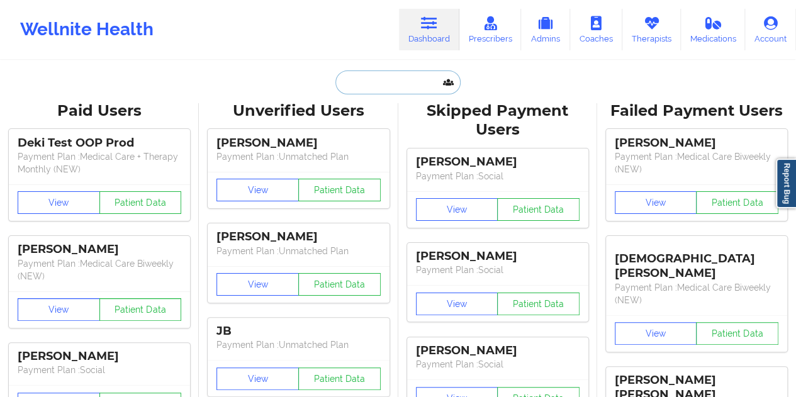
click at [375, 89] on input "text" at bounding box center [397, 82] width 125 height 24
paste input "[EMAIL_ADDRESS][DOMAIN_NAME]"
type input "[EMAIL_ADDRESS][DOMAIN_NAME]"
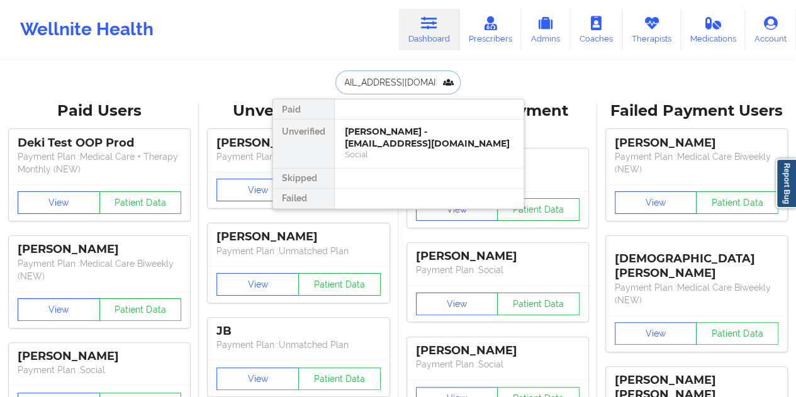
click at [385, 143] on div "[PERSON_NAME] - [EMAIL_ADDRESS][DOMAIN_NAME]" at bounding box center [429, 137] width 169 height 23
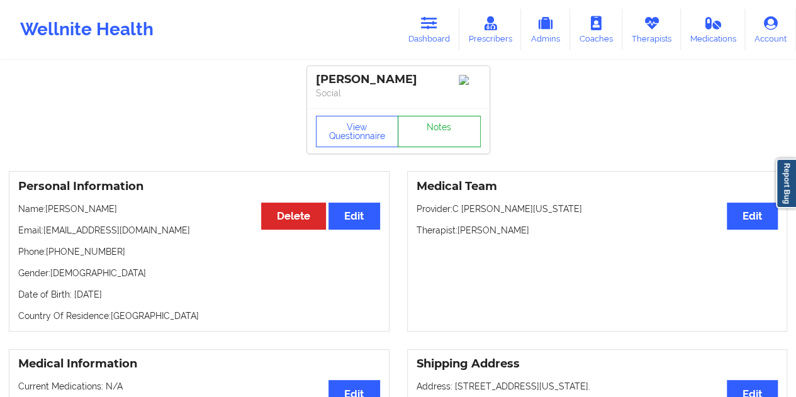
click at [461, 144] on link "Notes" at bounding box center [439, 131] width 83 height 31
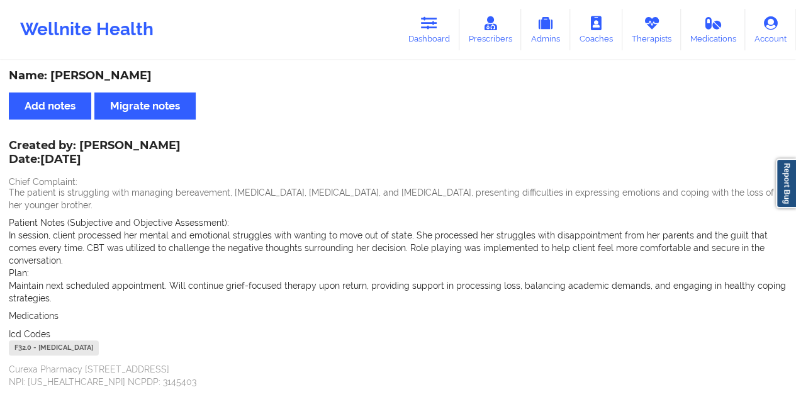
click at [123, 72] on div "Name: [PERSON_NAME]" at bounding box center [398, 76] width 779 height 14
click at [123, 71] on div "Name: [PERSON_NAME]" at bounding box center [398, 76] width 779 height 14
click at [439, 33] on link "Dashboard" at bounding box center [429, 30] width 60 height 42
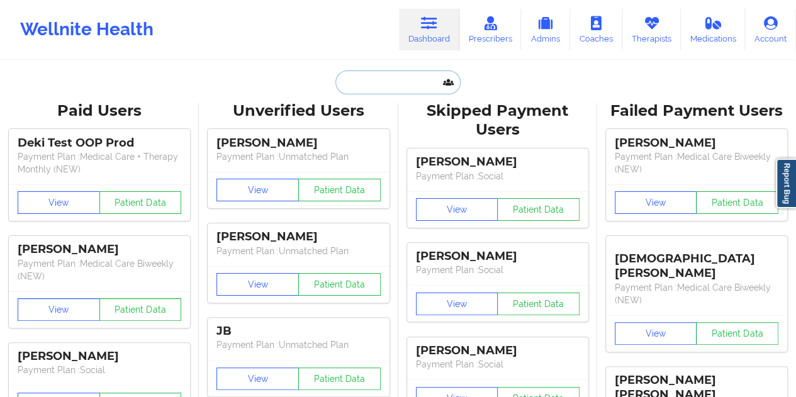
click at [402, 89] on input "text" at bounding box center [397, 82] width 125 height 24
paste input "[EMAIL_ADDRESS][DOMAIN_NAME]"
type input "[EMAIL_ADDRESS][DOMAIN_NAME]"
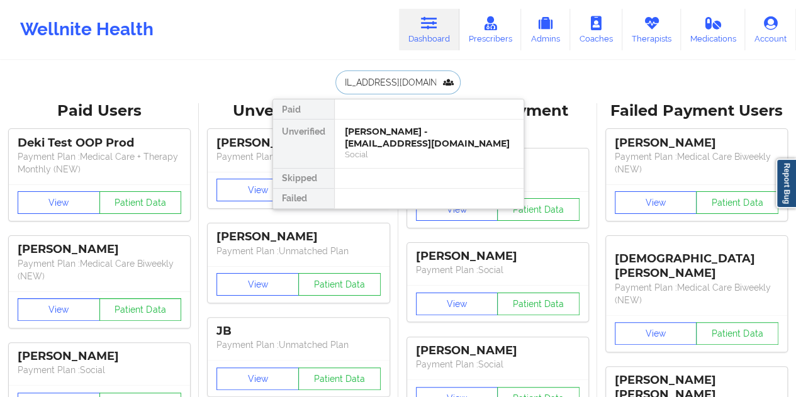
click at [405, 141] on div "[PERSON_NAME] - [EMAIL_ADDRESS][DOMAIN_NAME]" at bounding box center [429, 137] width 169 height 23
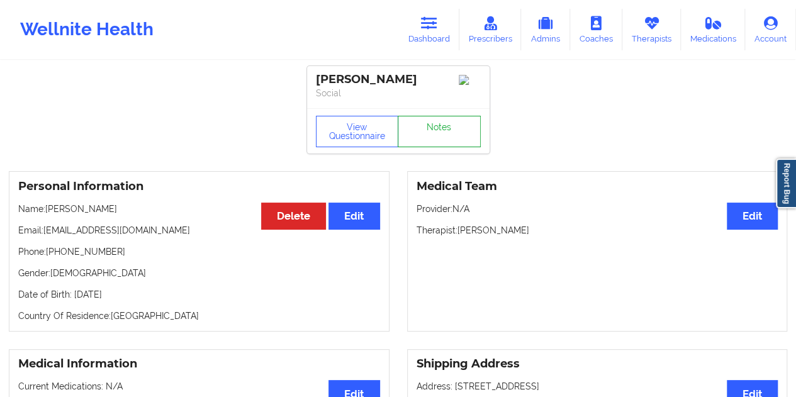
click at [437, 134] on link "Notes" at bounding box center [439, 131] width 83 height 31
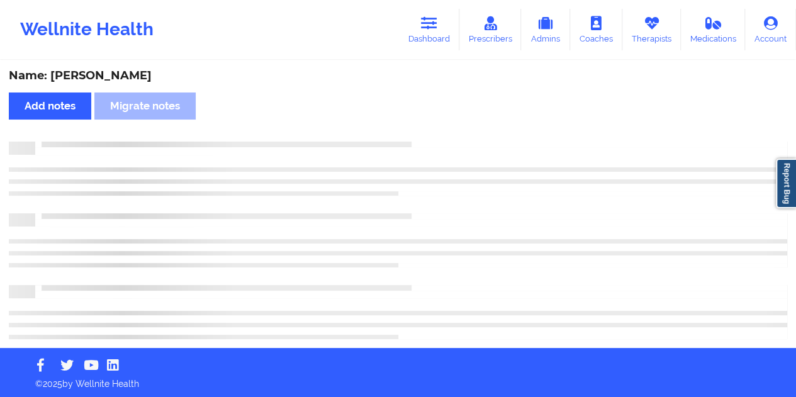
click at [135, 75] on div "Name: [PERSON_NAME]" at bounding box center [398, 76] width 779 height 14
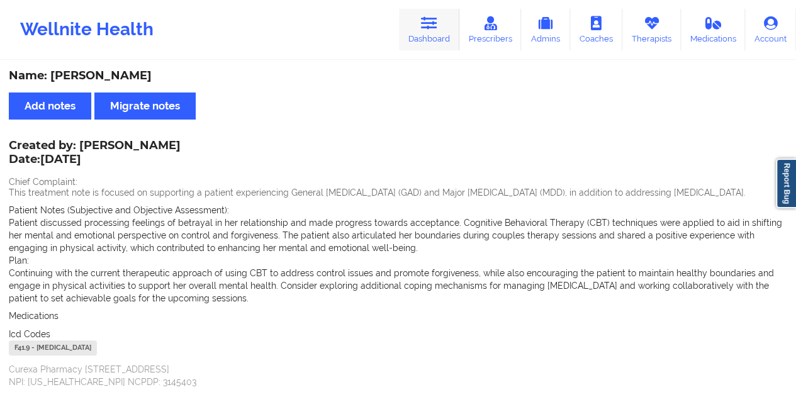
drag, startPoint x: 419, startPoint y: 30, endPoint x: 420, endPoint y: 47, distance: 17.6
click at [419, 30] on link "Dashboard" at bounding box center [429, 30] width 60 height 42
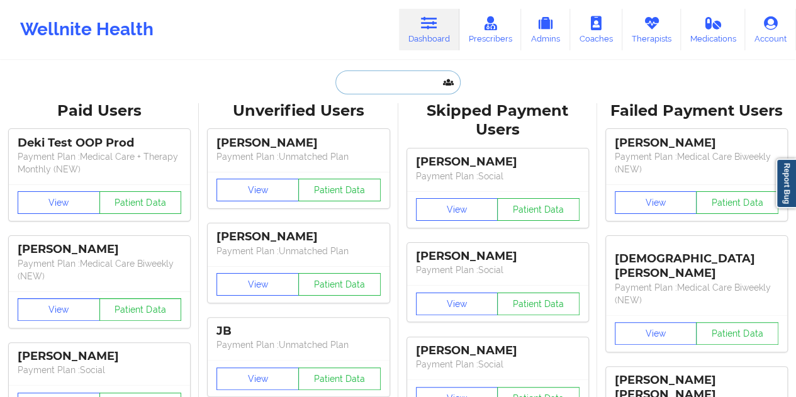
click at [391, 75] on input "text" at bounding box center [397, 82] width 125 height 24
paste input "[EMAIL_ADDRESS][DOMAIN_NAME]"
type input "[EMAIL_ADDRESS][DOMAIN_NAME]"
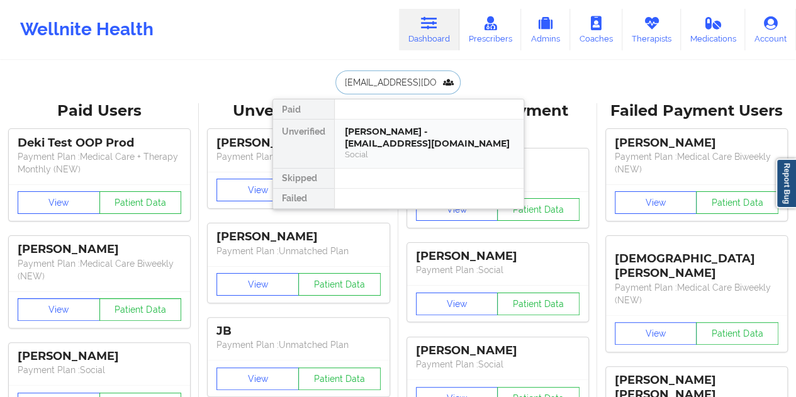
click at [408, 144] on div "[PERSON_NAME] - [EMAIL_ADDRESS][DOMAIN_NAME]" at bounding box center [429, 137] width 169 height 23
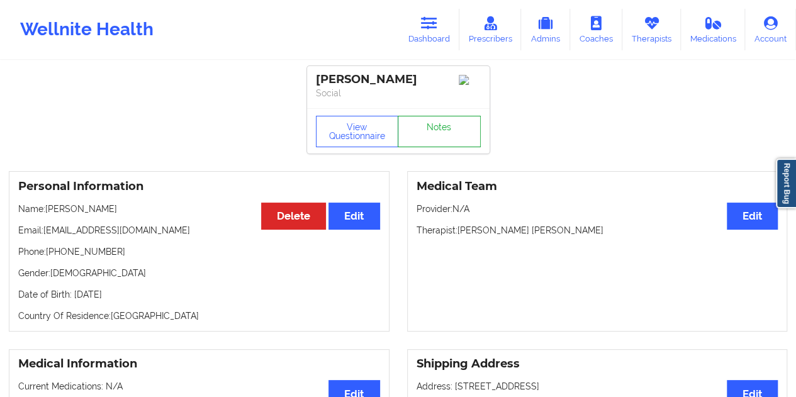
click at [443, 129] on link "Notes" at bounding box center [439, 131] width 83 height 31
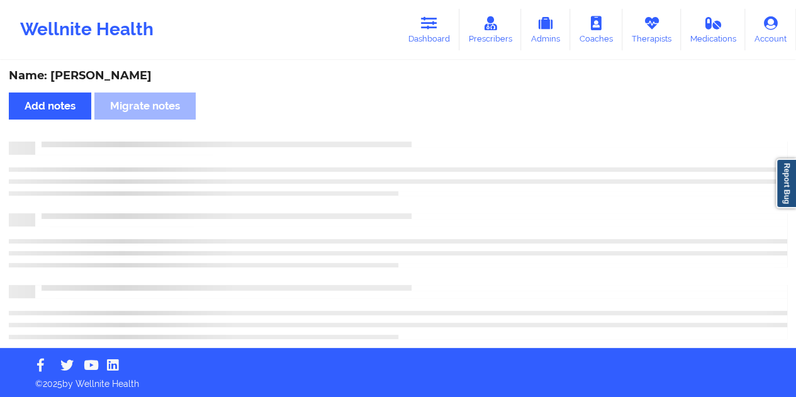
click at [111, 79] on div "Name: [PERSON_NAME]" at bounding box center [398, 76] width 779 height 14
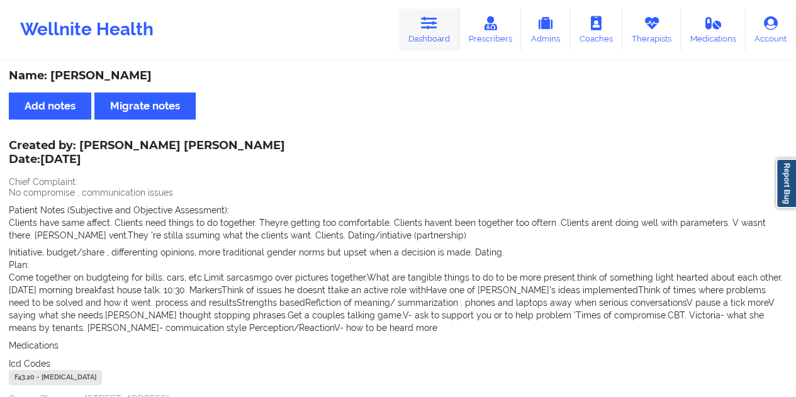
click at [430, 28] on icon at bounding box center [429, 23] width 16 height 14
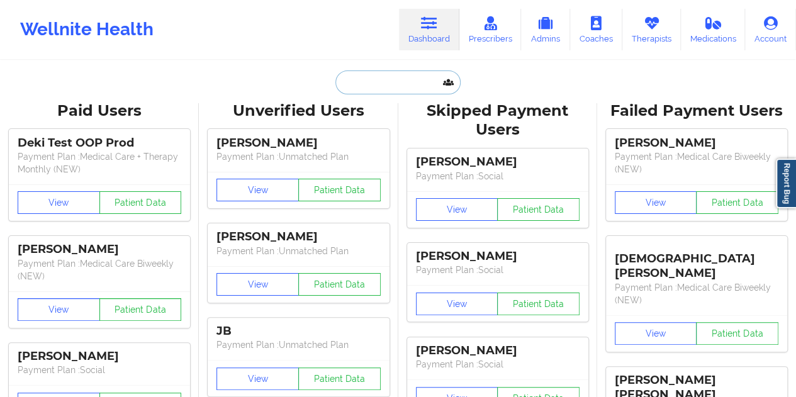
click at [380, 77] on input "text" at bounding box center [397, 82] width 125 height 24
paste input "[EMAIL_ADDRESS][DOMAIN_NAME]"
type input "[EMAIL_ADDRESS][DOMAIN_NAME]"
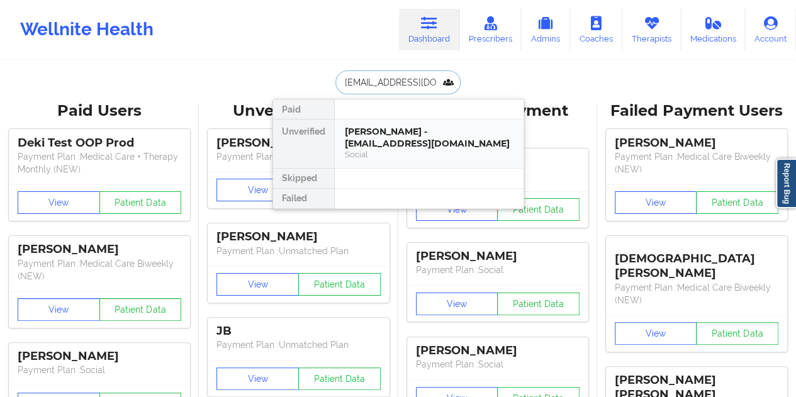
click at [391, 150] on div "Social" at bounding box center [429, 154] width 169 height 11
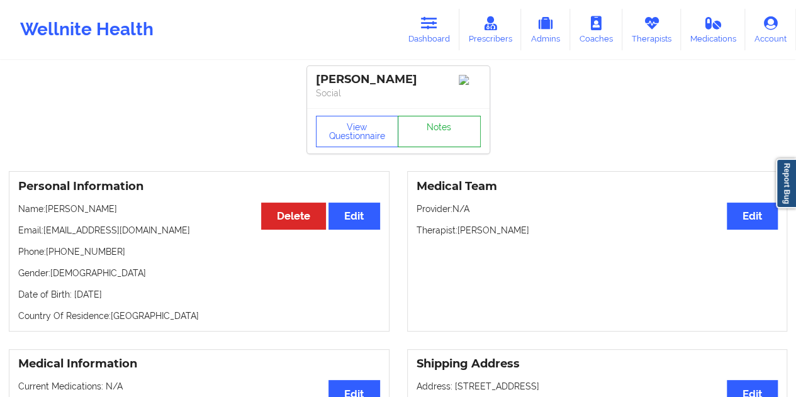
click at [445, 137] on link "Notes" at bounding box center [439, 131] width 83 height 31
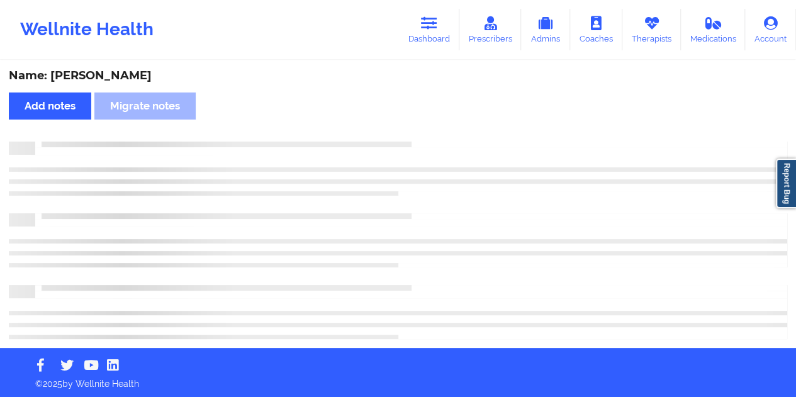
click at [113, 75] on div "Name: [PERSON_NAME]" at bounding box center [398, 76] width 779 height 14
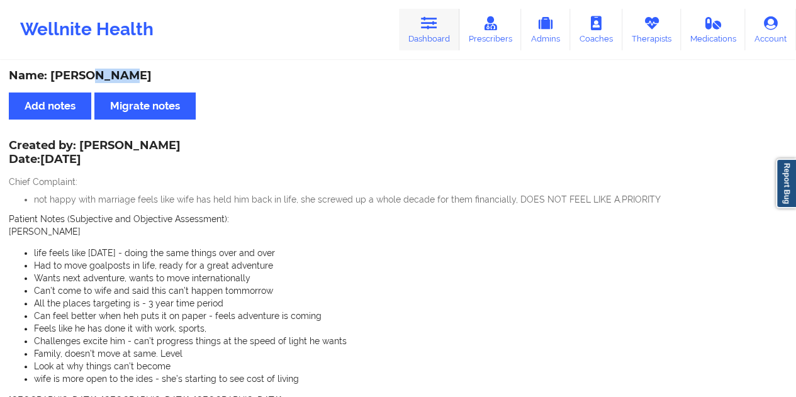
click at [431, 35] on link "Dashboard" at bounding box center [429, 30] width 60 height 42
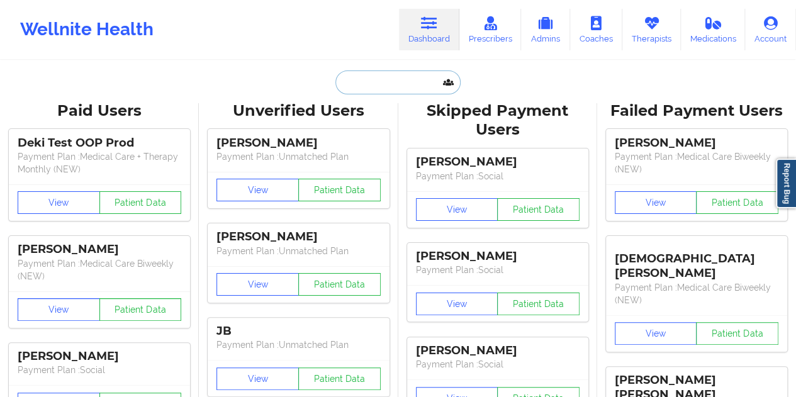
click at [398, 78] on input "text" at bounding box center [397, 82] width 125 height 24
paste input "[EMAIL_ADDRESS][DOMAIN_NAME]"
type input "[EMAIL_ADDRESS][DOMAIN_NAME]"
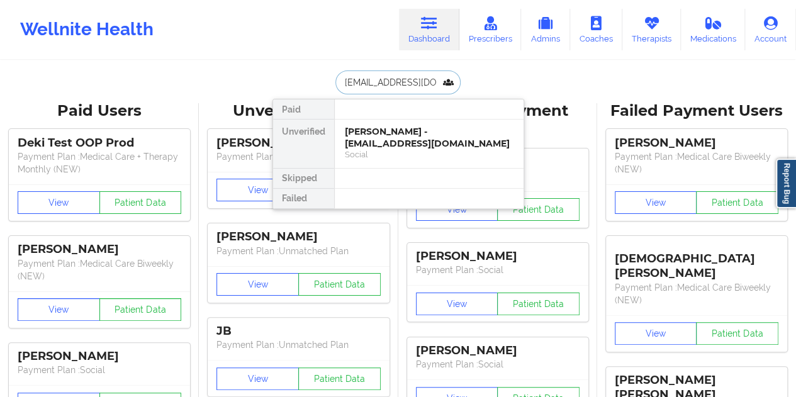
scroll to position [0, 14]
click at [402, 143] on div "[PERSON_NAME] camp - [EMAIL_ADDRESS][DOMAIN_NAME]" at bounding box center [429, 137] width 169 height 23
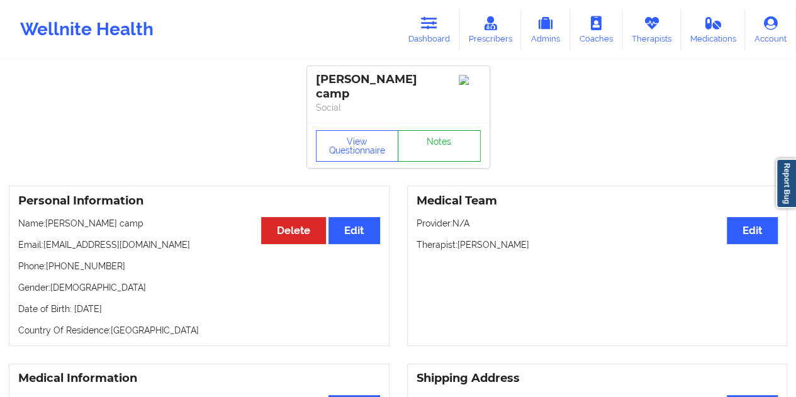
click at [430, 130] on link "Notes" at bounding box center [439, 145] width 83 height 31
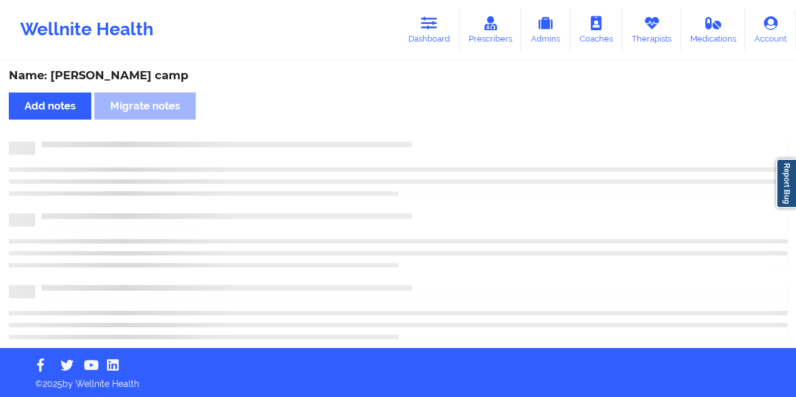
click at [109, 77] on div "Name: [PERSON_NAME] camp" at bounding box center [398, 76] width 779 height 14
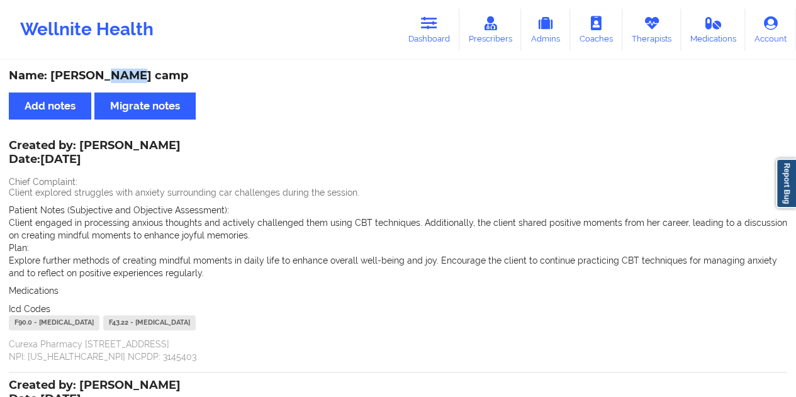
drag, startPoint x: 436, startPoint y: 28, endPoint x: 424, endPoint y: 59, distance: 33.3
click at [437, 29] on icon at bounding box center [429, 23] width 16 height 14
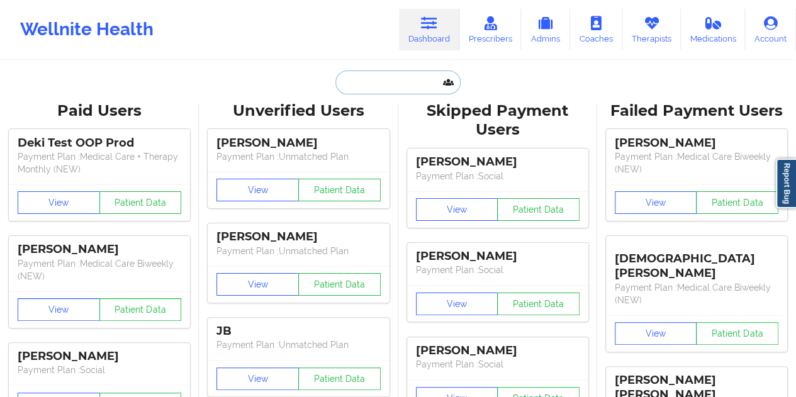
click at [395, 75] on input "text" at bounding box center [397, 82] width 125 height 24
paste input "[PERSON_NAME][EMAIL_ADDRESS][DOMAIN_NAME]"
type input "[PERSON_NAME][EMAIL_ADDRESS][DOMAIN_NAME]"
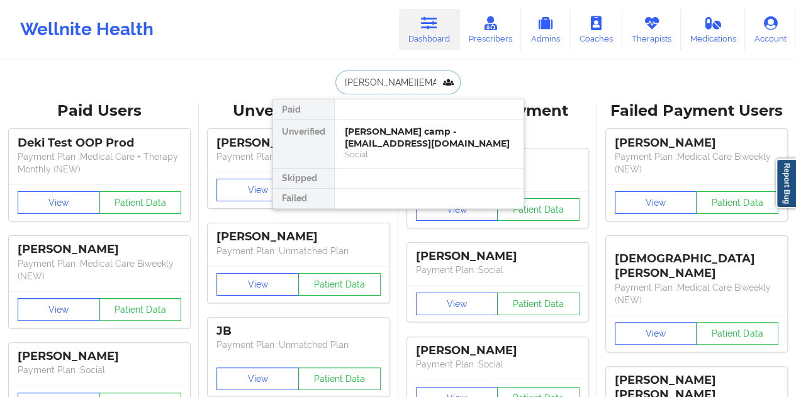
scroll to position [0, 21]
click at [389, 145] on div "[PERSON_NAME] - [PERSON_NAME][EMAIL_ADDRESS][DOMAIN_NAME]" at bounding box center [429, 137] width 169 height 23
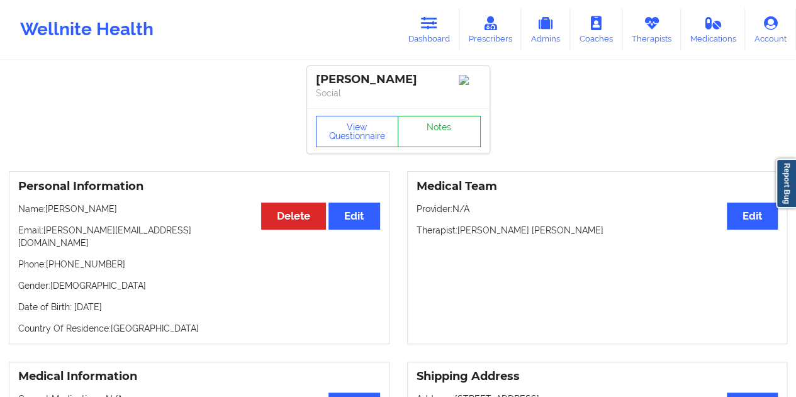
click at [425, 133] on link "Notes" at bounding box center [439, 131] width 83 height 31
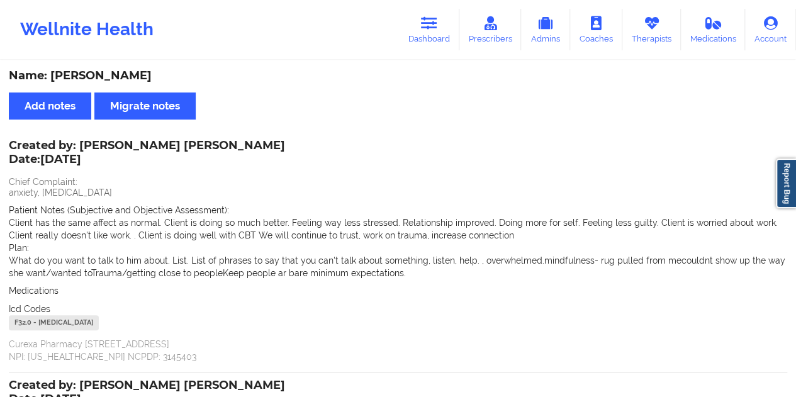
click at [121, 77] on div "Name: [PERSON_NAME]" at bounding box center [398, 76] width 779 height 14
click at [446, 37] on link "Dashboard" at bounding box center [429, 30] width 60 height 42
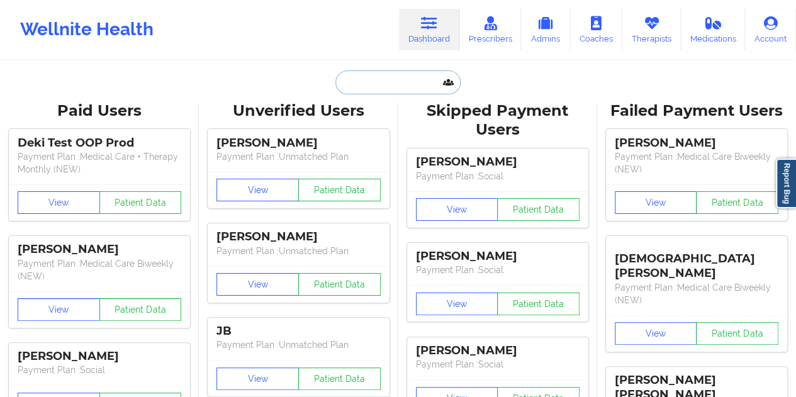
click at [380, 78] on input "text" at bounding box center [397, 82] width 125 height 24
paste input "[PERSON_NAME][EMAIL_ADDRESS][PERSON_NAME][DOMAIN_NAME]"
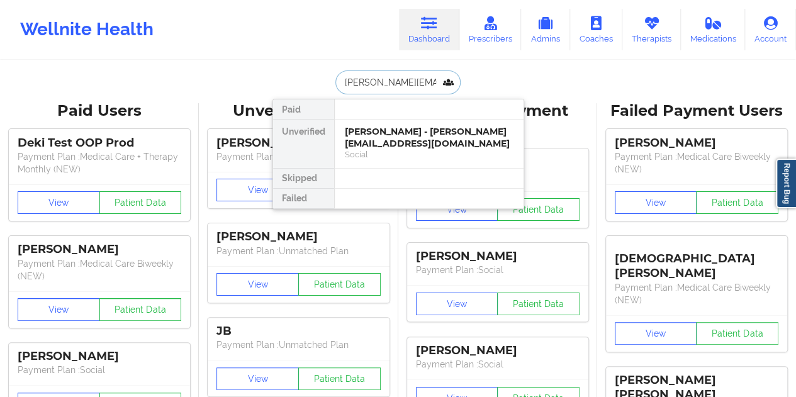
type input "[PERSON_NAME][EMAIL_ADDRESS][PERSON_NAME][DOMAIN_NAME]"
click at [389, 147] on div "[PERSON_NAME] - [PERSON_NAME][EMAIL_ADDRESS][DOMAIN_NAME]" at bounding box center [429, 137] width 169 height 23
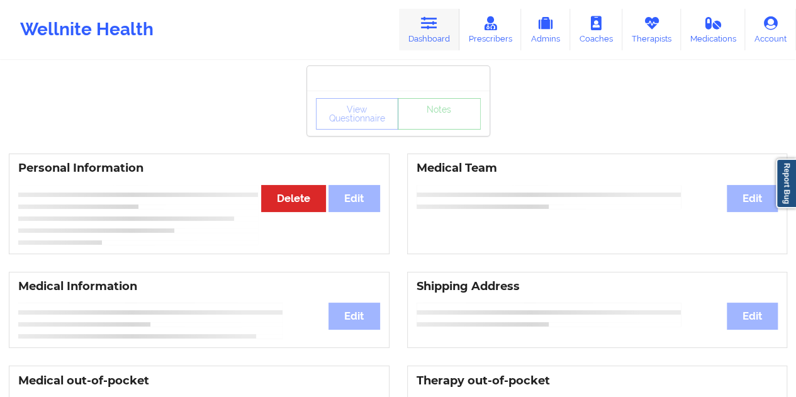
click at [417, 38] on link "Dashboard" at bounding box center [429, 30] width 60 height 42
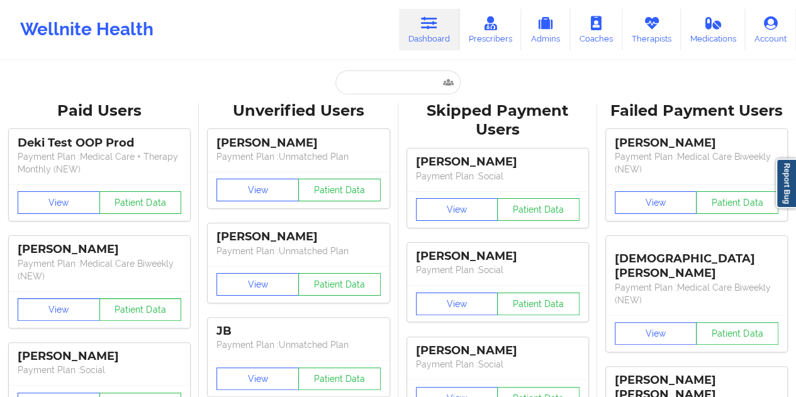
click at [373, 75] on input "text" at bounding box center [397, 82] width 125 height 24
paste input "[PERSON_NAME][EMAIL_ADDRESS][PERSON_NAME][DOMAIN_NAME]"
type input "[PERSON_NAME][EMAIL_ADDRESS][PERSON_NAME][DOMAIN_NAME]"
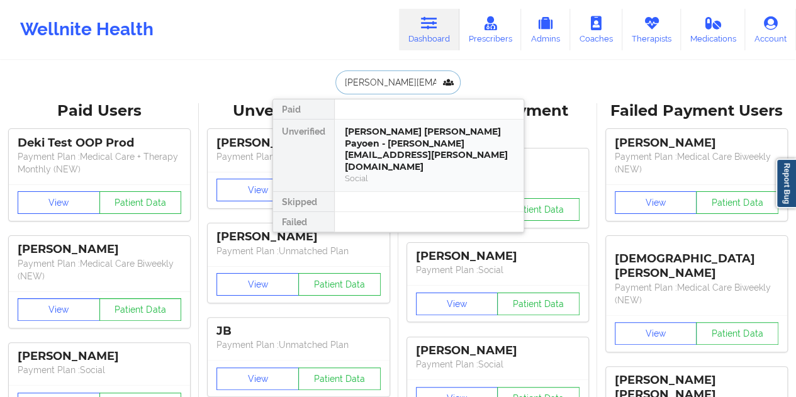
click at [397, 133] on div "[PERSON_NAME] [PERSON_NAME] Payoen - [PERSON_NAME][EMAIL_ADDRESS][PERSON_NAME][…" at bounding box center [429, 149] width 169 height 47
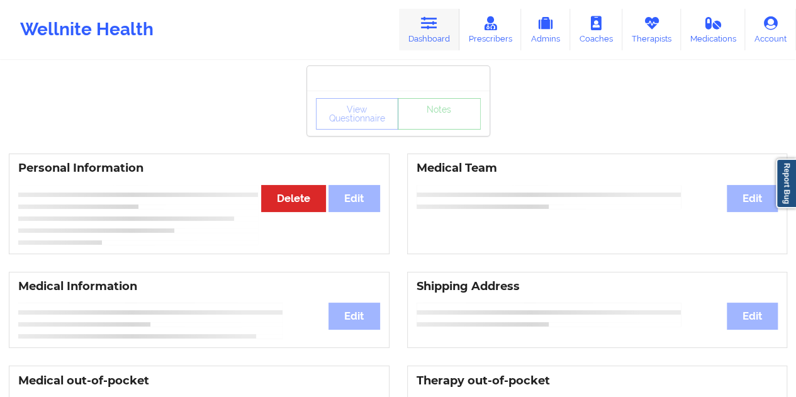
click at [423, 28] on icon at bounding box center [429, 23] width 16 height 14
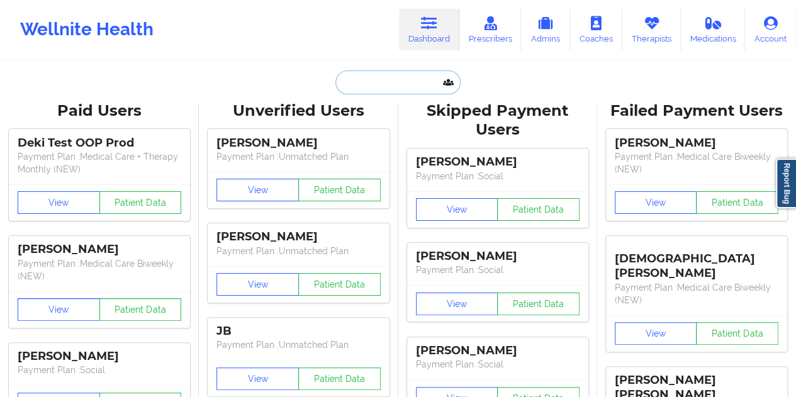
click at [376, 93] on input "text" at bounding box center [397, 82] width 125 height 24
paste input "[PERSON_NAME][EMAIL_ADDRESS][PERSON_NAME][DOMAIN_NAME]"
type input "[PERSON_NAME][EMAIL_ADDRESS][PERSON_NAME][DOMAIN_NAME]"
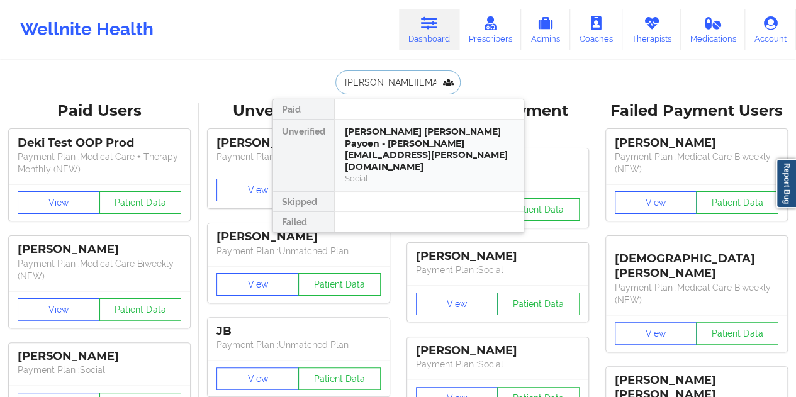
click at [388, 128] on div "[PERSON_NAME] [PERSON_NAME] Payoen - [PERSON_NAME][EMAIL_ADDRESS][PERSON_NAME][…" at bounding box center [429, 149] width 169 height 47
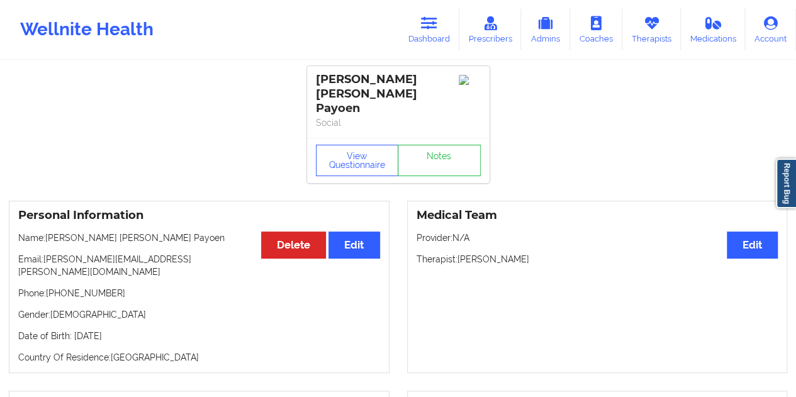
click at [432, 38] on link "Dashboard" at bounding box center [429, 30] width 60 height 42
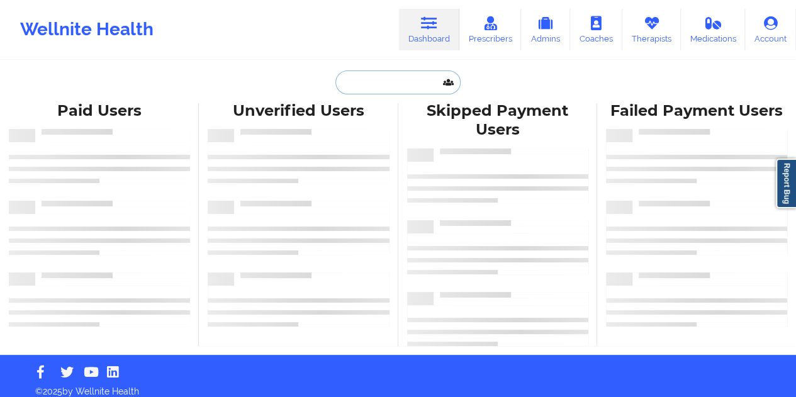
click at [364, 87] on input "text" at bounding box center [397, 82] width 125 height 24
paste input "[EMAIL_ADDRESS][DOMAIN_NAME]"
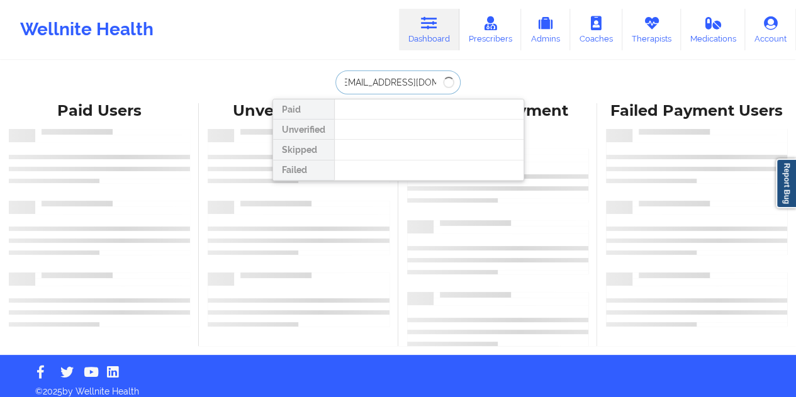
type input "[EMAIL_ADDRESS][DOMAIN_NAME]"
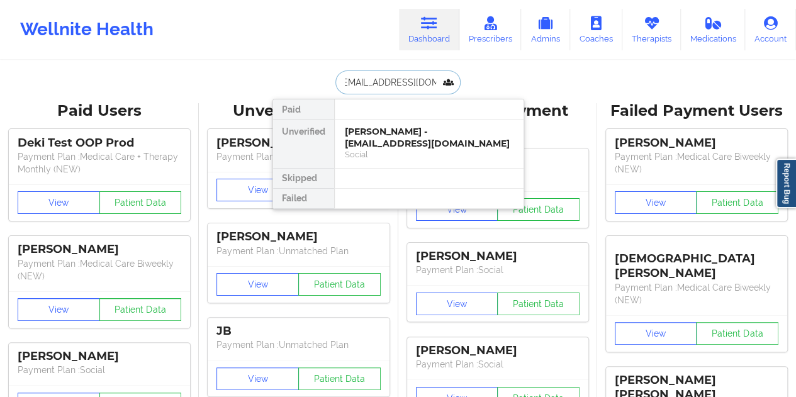
scroll to position [0, 0]
click at [391, 137] on div "Ferron Dinnald - dinnaldferron@yahoo.com" at bounding box center [429, 137] width 169 height 23
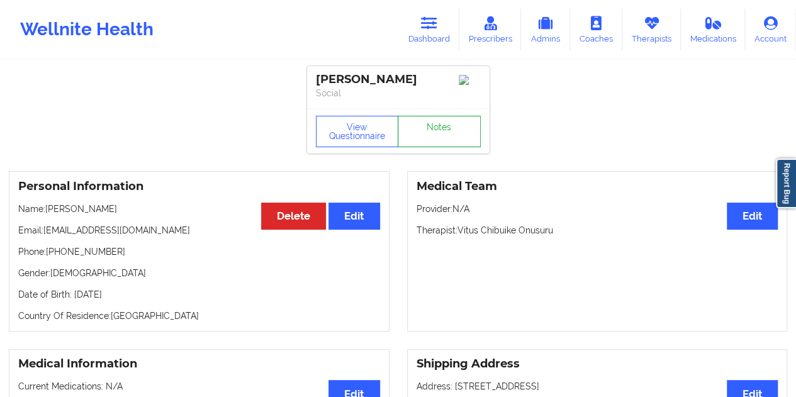
click at [436, 137] on link "Notes" at bounding box center [439, 131] width 83 height 31
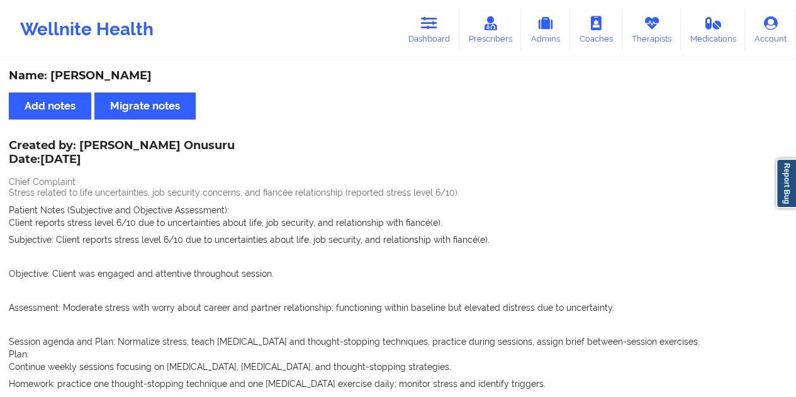
click at [122, 76] on div "Name: Ferron Dinnald" at bounding box center [398, 76] width 779 height 14
copy div "Dinnald"
click at [422, 51] on div "Wellnite Health Dashboard Prescribers Admins Coaches Therapists Medications Acc…" at bounding box center [398, 29] width 796 height 50
click at [424, 42] on link "Dashboard" at bounding box center [429, 30] width 60 height 42
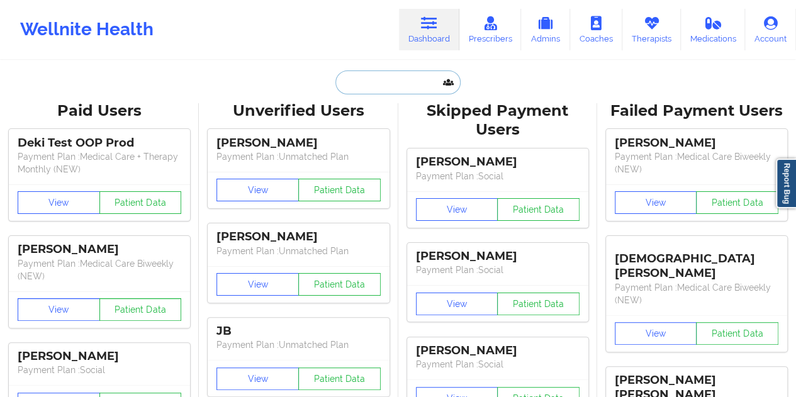
click at [394, 93] on input "text" at bounding box center [397, 82] width 125 height 24
paste input "alexinnapa@gmail.com"
type input "alexinnapa@gmail.com"
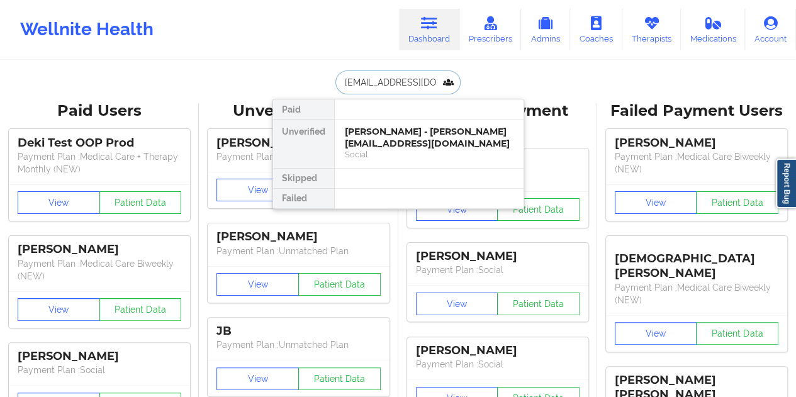
click at [381, 140] on div "James Alexander - alexinnapa@gmail.com" at bounding box center [429, 137] width 169 height 23
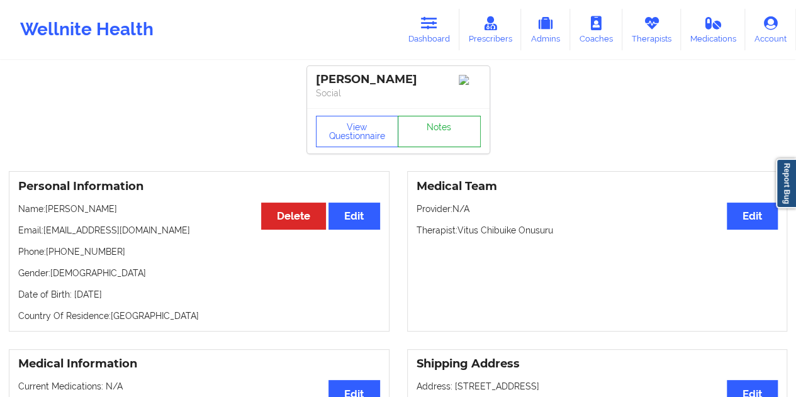
click at [431, 121] on link "Notes" at bounding box center [439, 131] width 83 height 31
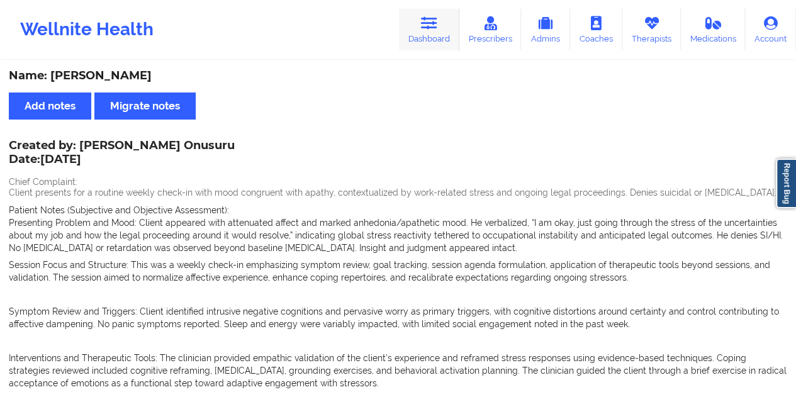
drag, startPoint x: 436, startPoint y: 35, endPoint x: 422, endPoint y: 58, distance: 27.4
click at [436, 35] on link "Dashboard" at bounding box center [429, 30] width 60 height 42
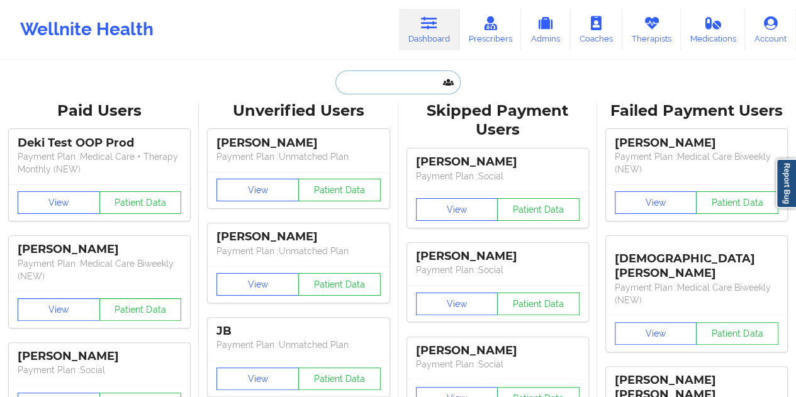
drag, startPoint x: 422, startPoint y: 58, endPoint x: 398, endPoint y: 70, distance: 27.0
click at [398, 70] on input "text" at bounding box center [397, 82] width 125 height 24
type input "v"
paste input "msawiris@gmail.com"
type input "msawiris@gmail.com"
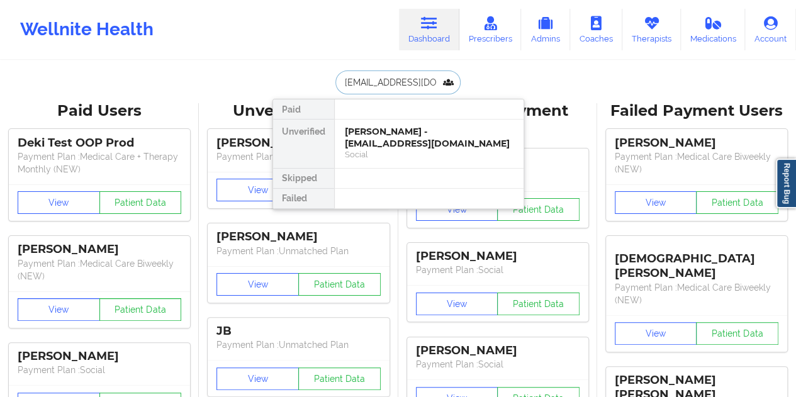
click at [401, 135] on div "Maria Sawiris - msawiris@gmail.com" at bounding box center [429, 137] width 169 height 23
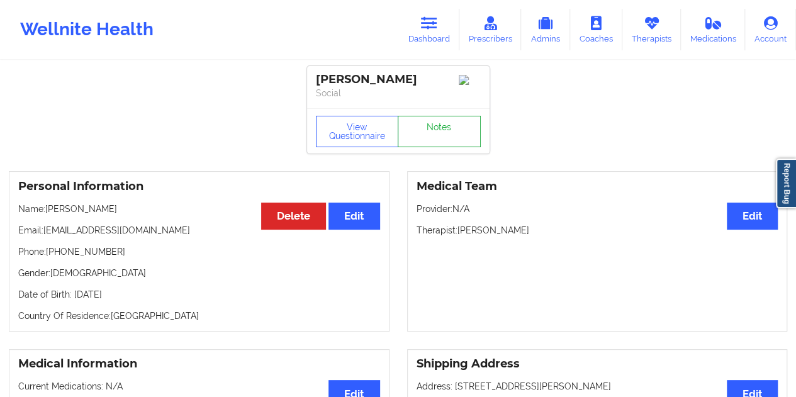
click at [424, 134] on link "Notes" at bounding box center [439, 131] width 83 height 31
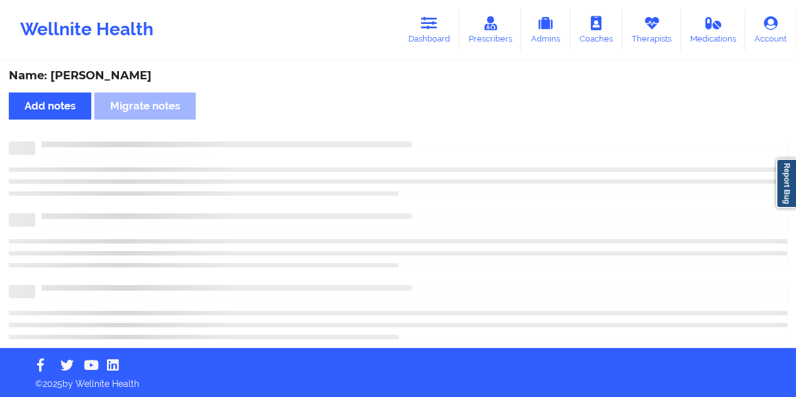
click at [113, 78] on div "Name: Maria Sawiris" at bounding box center [398, 76] width 779 height 14
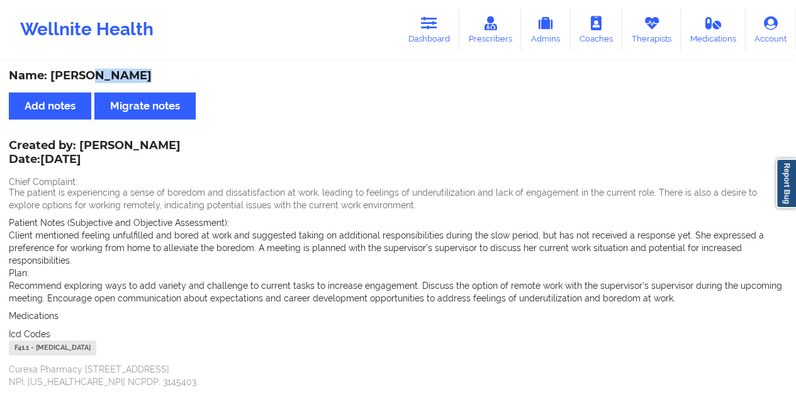
click at [113, 78] on div "Name: Maria Sawiris" at bounding box center [398, 76] width 779 height 14
copy div "Sawiris"
click at [427, 37] on link "Dashboard" at bounding box center [429, 30] width 60 height 42
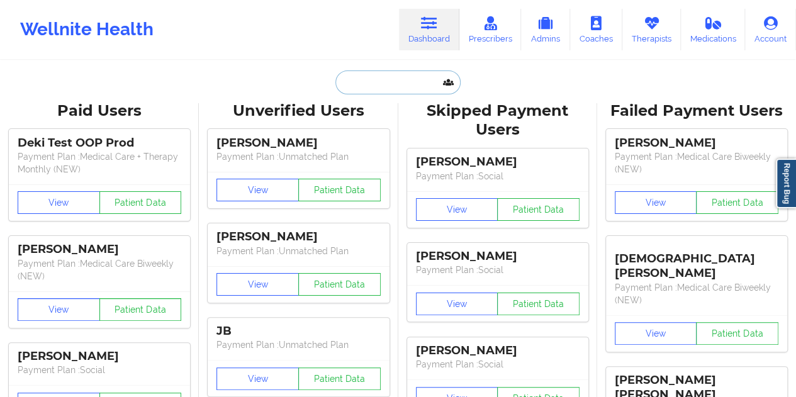
drag, startPoint x: 427, startPoint y: 37, endPoint x: 397, endPoint y: 81, distance: 53.4
click at [397, 81] on input "text" at bounding box center [397, 82] width 125 height 24
paste input "lancehnk@gmail.com"
type input "lancehnk@gmail.com"
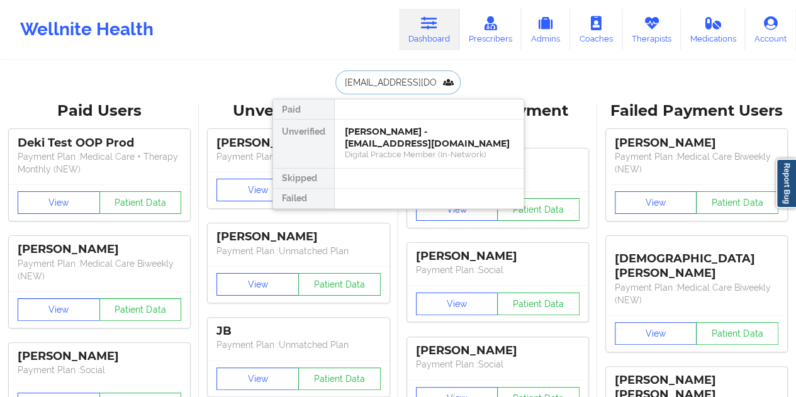
click at [391, 140] on div "Lance Hinkson - lancehnk@gmail.com" at bounding box center [429, 137] width 169 height 23
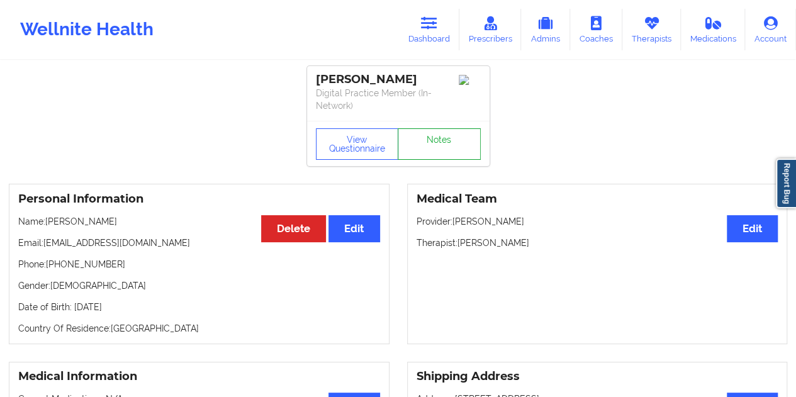
click at [439, 132] on link "Notes" at bounding box center [439, 143] width 83 height 31
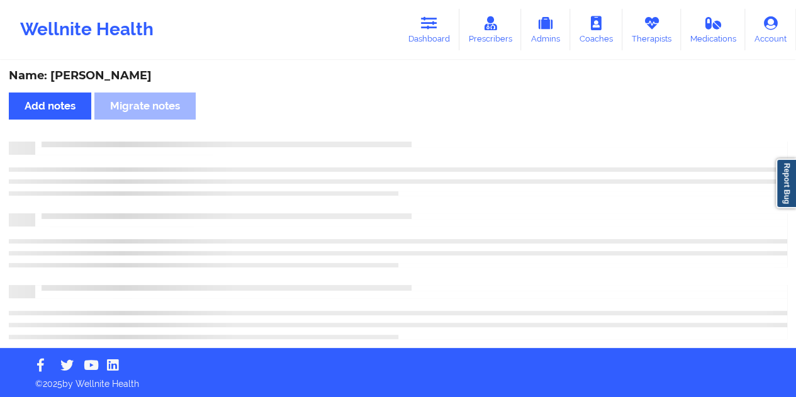
click at [116, 79] on div "Name: Lance Hinkson" at bounding box center [398, 76] width 779 height 14
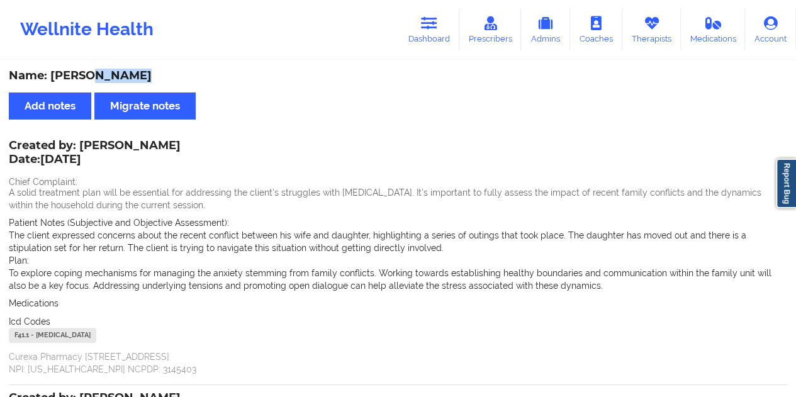
copy div "Hinkson"
click at [439, 41] on link "Dashboard" at bounding box center [429, 30] width 60 height 42
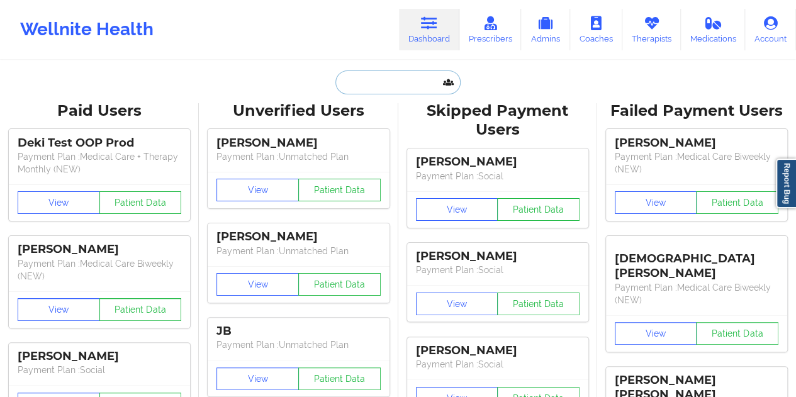
click at [384, 79] on input "text" at bounding box center [397, 82] width 125 height 24
paste input "seemasonnylal07@gmail.com"
type input "seemasonnylal07@gmail.com"
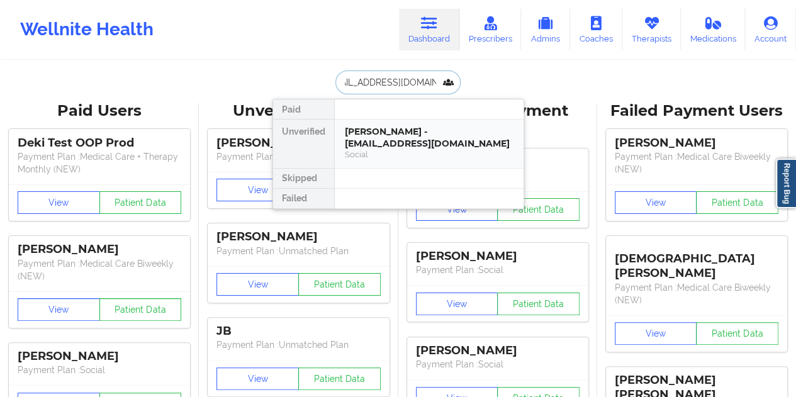
click at [410, 142] on div "Rajiv Ragoonanan - seemasonnylal07@gmail.com" at bounding box center [429, 137] width 169 height 23
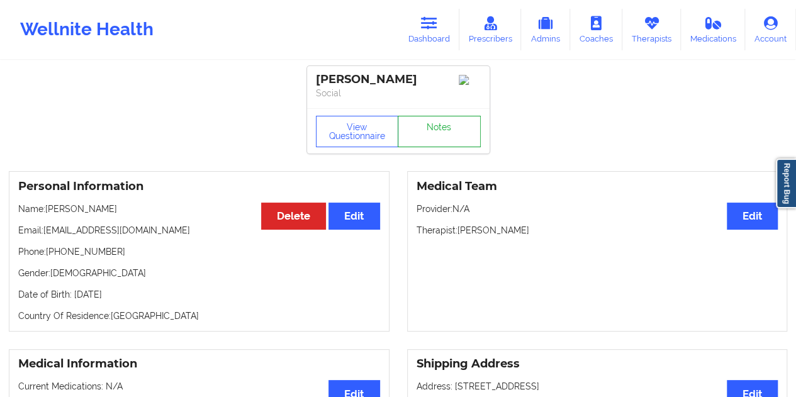
click at [447, 142] on link "Notes" at bounding box center [439, 131] width 83 height 31
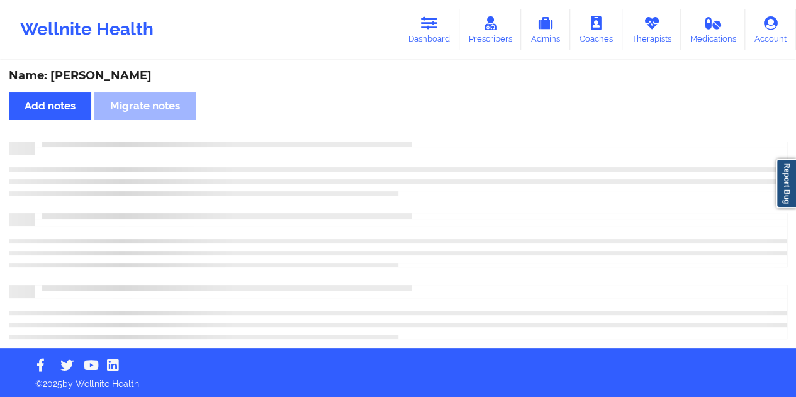
click at [117, 72] on div "Name: Rajiv Ragoonanan" at bounding box center [398, 76] width 779 height 14
copy div "Ragoonanan"
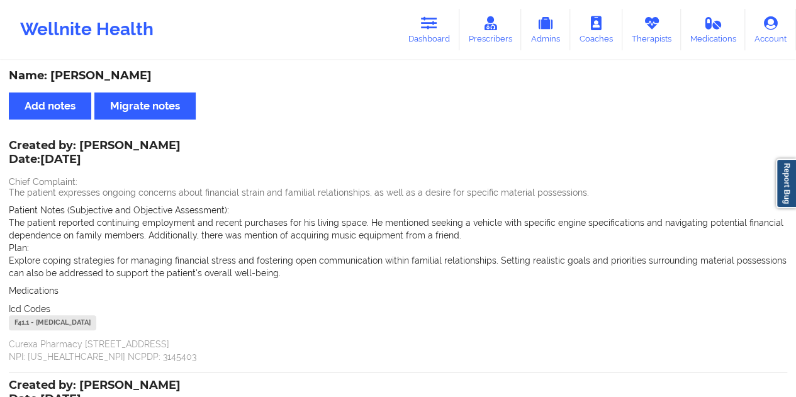
drag, startPoint x: 448, startPoint y: 26, endPoint x: 434, endPoint y: 52, distance: 28.7
click at [447, 27] on link "Dashboard" at bounding box center [429, 30] width 60 height 42
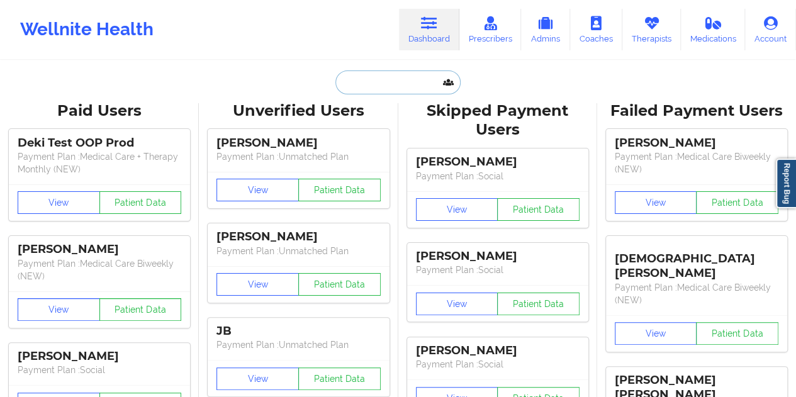
click at [403, 75] on input "text" at bounding box center [397, 82] width 125 height 24
paste input "bogdandrinda@gmail.com"
type input "bogdandrinda@gmail.com"
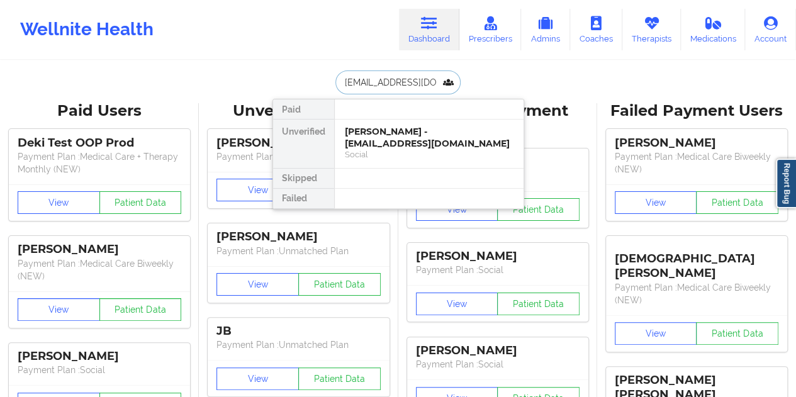
scroll to position [0, 6]
click at [383, 148] on div "Bogdan Drinda - bogdandrinda@gmail.com" at bounding box center [429, 137] width 169 height 23
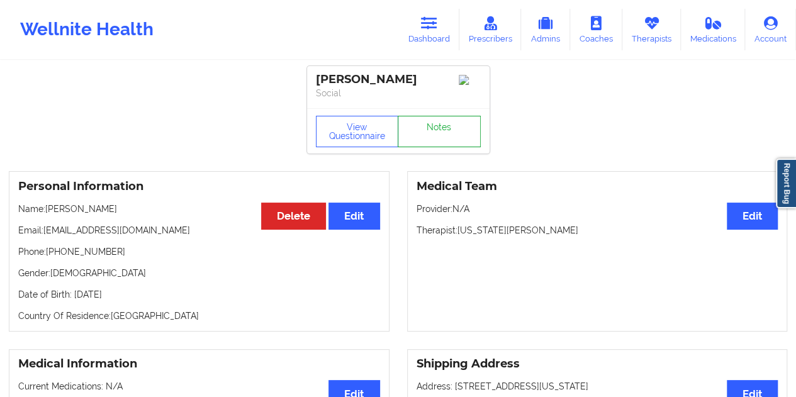
click at [437, 133] on link "Notes" at bounding box center [439, 131] width 83 height 31
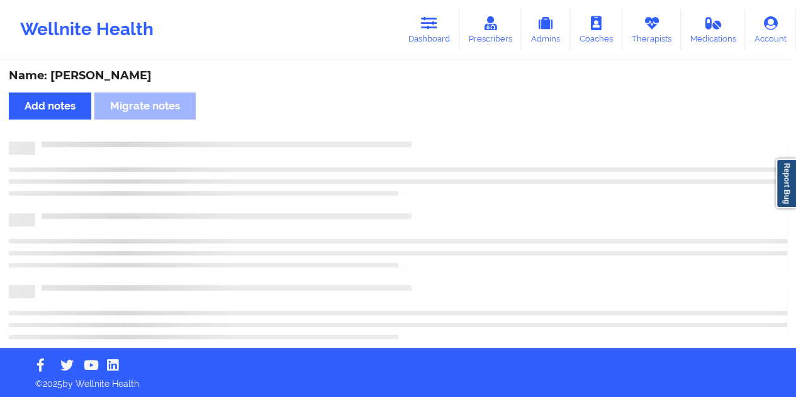
click at [127, 73] on div "Name: Bogdan Drinda" at bounding box center [398, 76] width 779 height 14
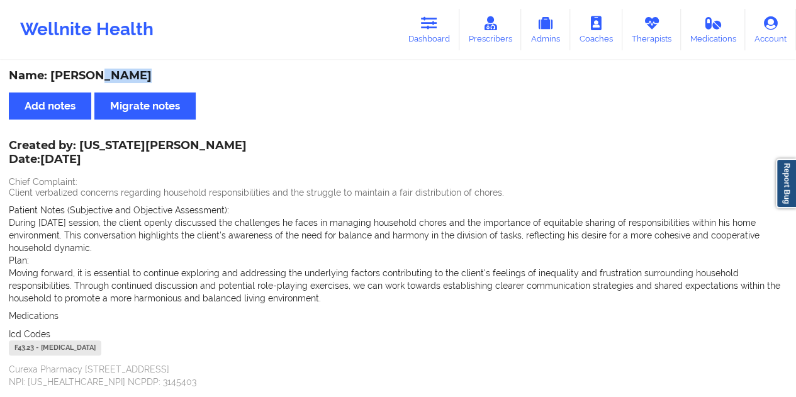
copy div "Drinda"
click at [439, 49] on link "Dashboard" at bounding box center [429, 30] width 60 height 42
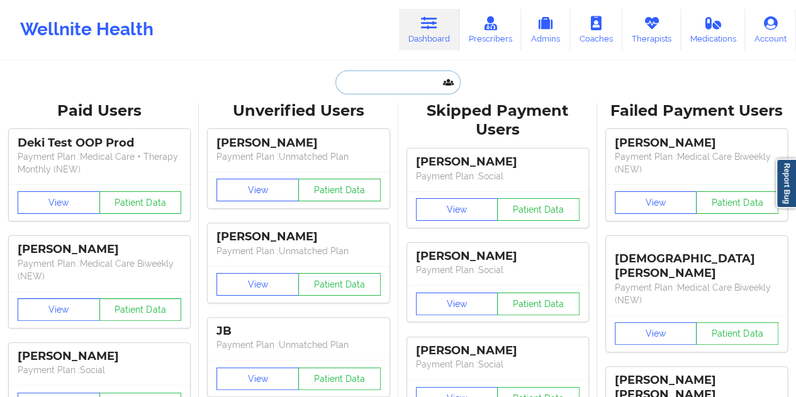
click at [388, 84] on input "text" at bounding box center [397, 82] width 125 height 24
paste input "faustoestevez1988@gmail.com"
type input "faustoestevez1988@gmail.com"
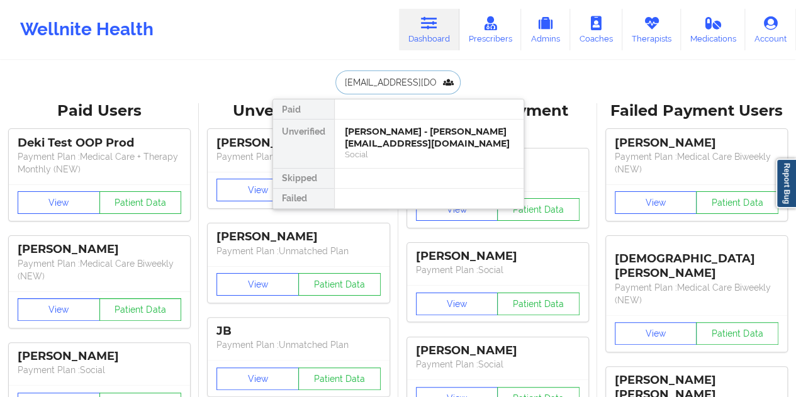
scroll to position [0, 25]
click at [406, 140] on div "Fausto Estevez - faustoestevez1988@gmail.com" at bounding box center [429, 137] width 169 height 23
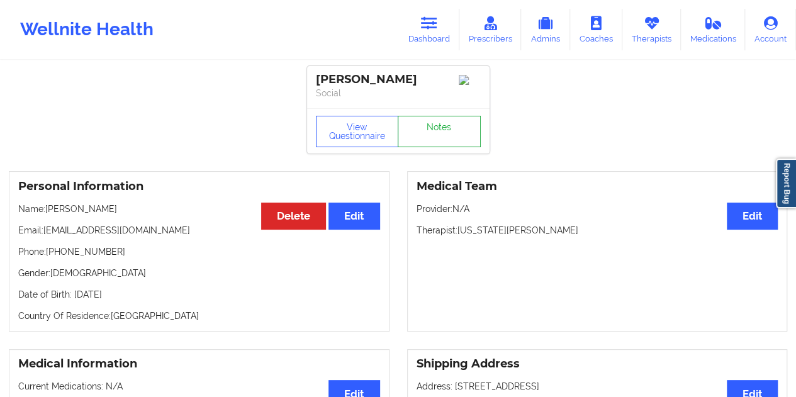
click at [435, 135] on link "Notes" at bounding box center [439, 131] width 83 height 31
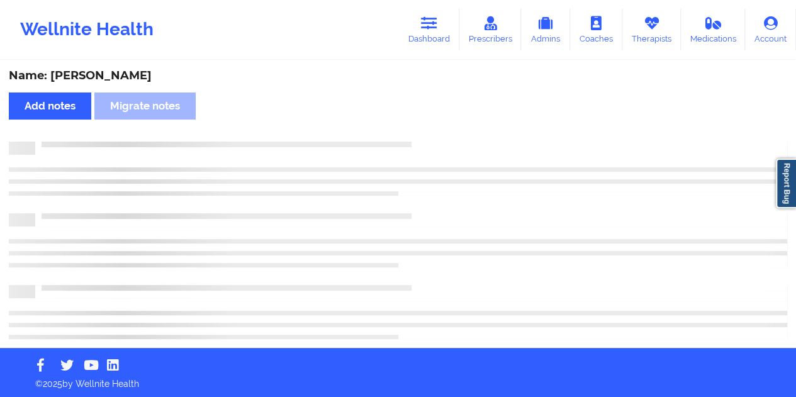
click at [125, 77] on div "Name: Fausto Estevez" at bounding box center [398, 76] width 779 height 14
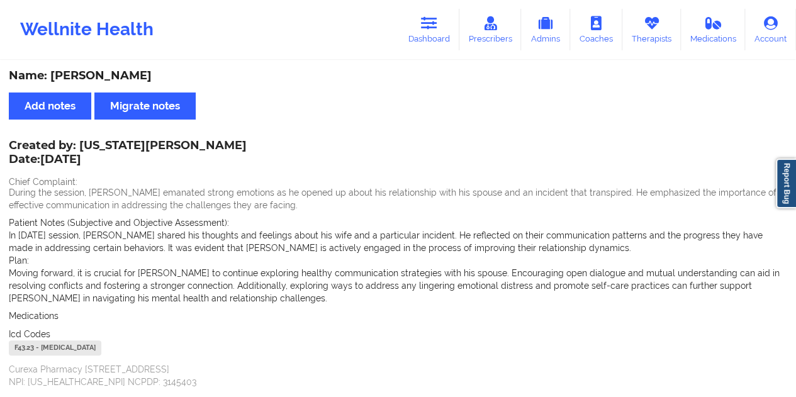
copy div "Estevez"
